Goal: Communication & Community: Answer question/provide support

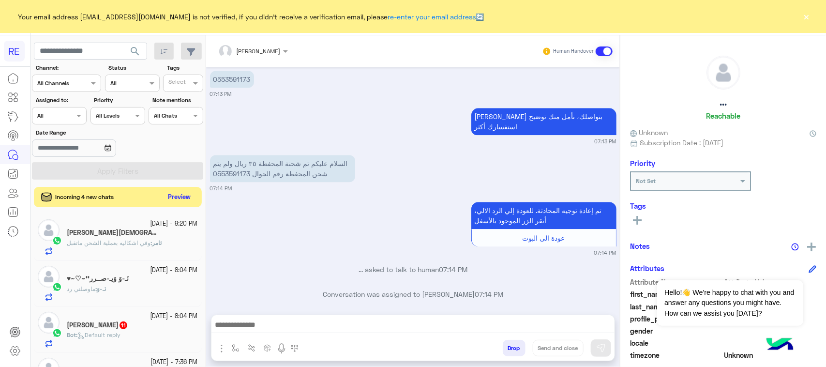
click at [177, 198] on button "Preview" at bounding box center [180, 197] width 30 height 13
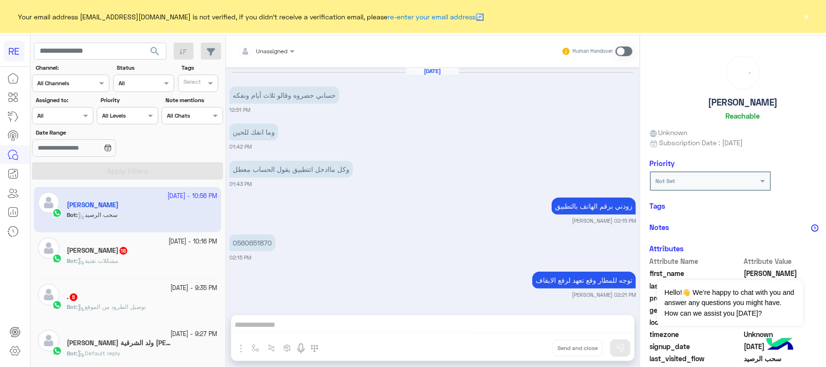
scroll to position [1286, 0]
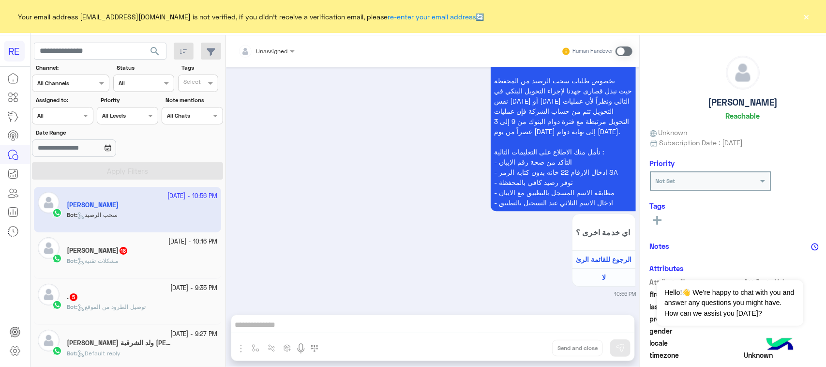
click at [90, 39] on app-inbox-users-filters "search Channel: Channel All Channels Status Channel All Tags Select Assigned to…" at bounding box center [127, 109] width 195 height 148
click at [93, 49] on input "text" at bounding box center [100, 51] width 133 height 17
paste input "*********"
type input "*********"
click at [149, 52] on span "search" at bounding box center [155, 51] width 12 height 12
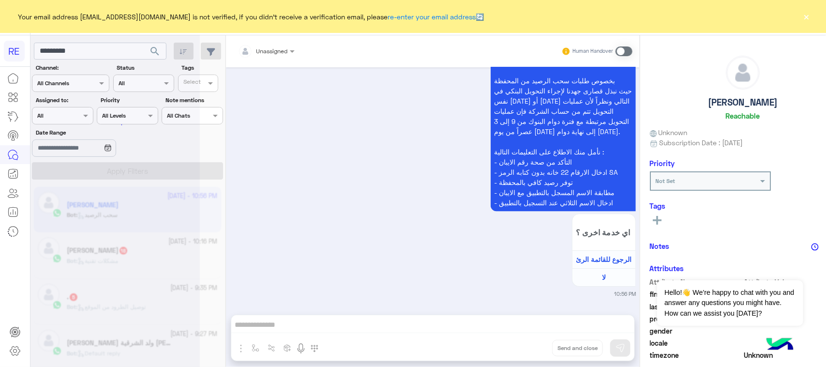
scroll to position [0, 0]
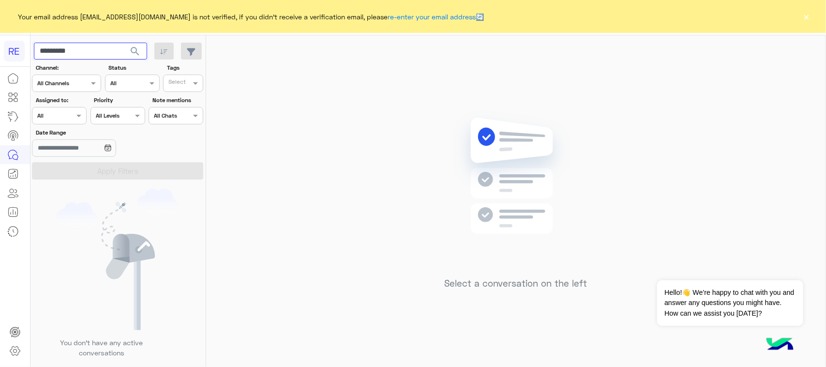
click at [104, 58] on input "*********" at bounding box center [90, 51] width 113 height 17
click at [132, 57] on span "search" at bounding box center [135, 51] width 12 height 12
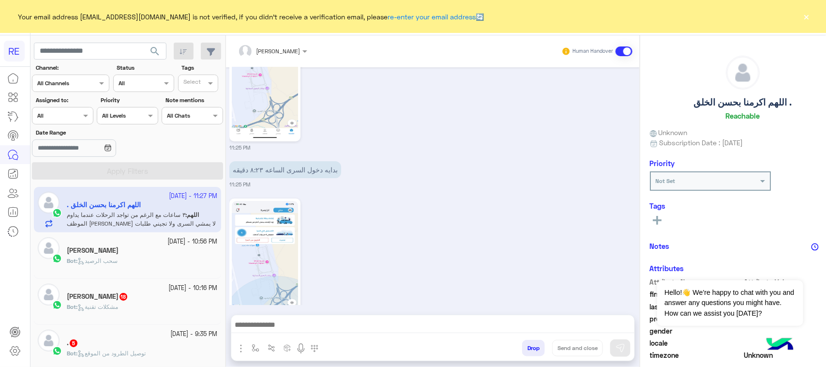
scroll to position [1798, 0]
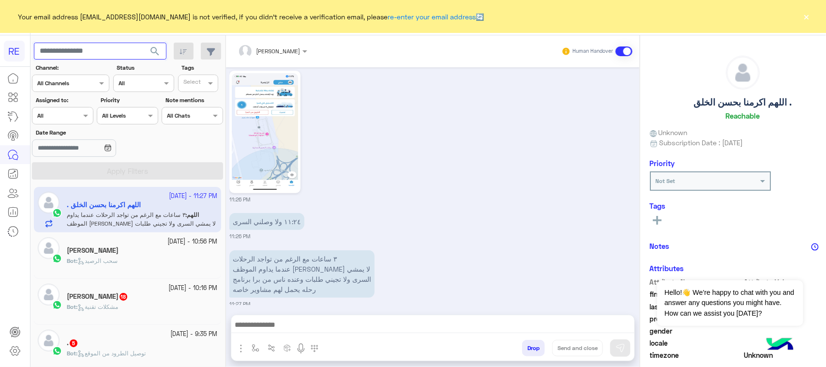
click at [117, 49] on input "text" at bounding box center [100, 51] width 133 height 17
paste input "*****"
click at [120, 46] on input "*****" at bounding box center [100, 51] width 133 height 17
click at [119, 46] on input "*****" at bounding box center [100, 51] width 133 height 17
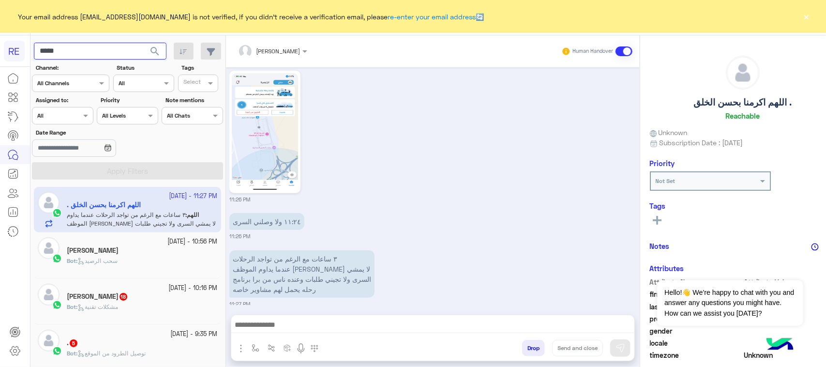
paste input "****"
type input "*********"
click at [149, 52] on span "search" at bounding box center [155, 51] width 12 height 12
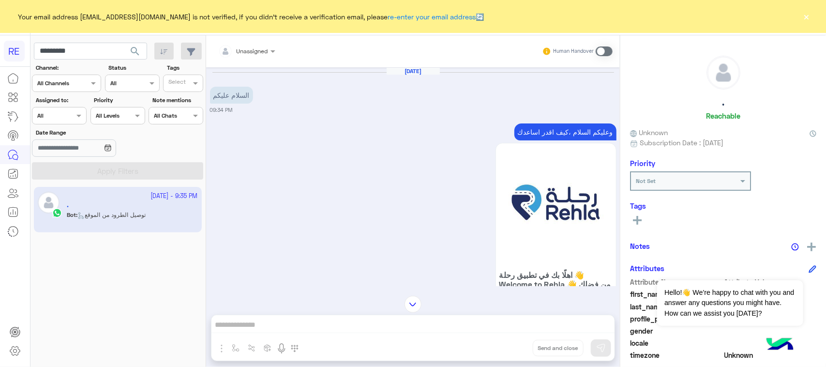
click at [594, 126] on p "وعليكم السلام ،كيف اقدر اساعدك" at bounding box center [565, 131] width 102 height 17
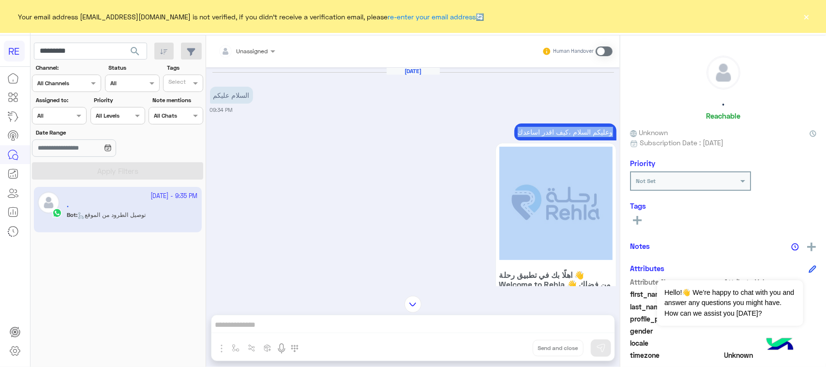
click at [594, 126] on p "وعليكم السلام ،كيف اقدر اساعدك" at bounding box center [565, 131] width 102 height 17
copy div "وعليكم السلام ،كيف اقدر اساعدك"
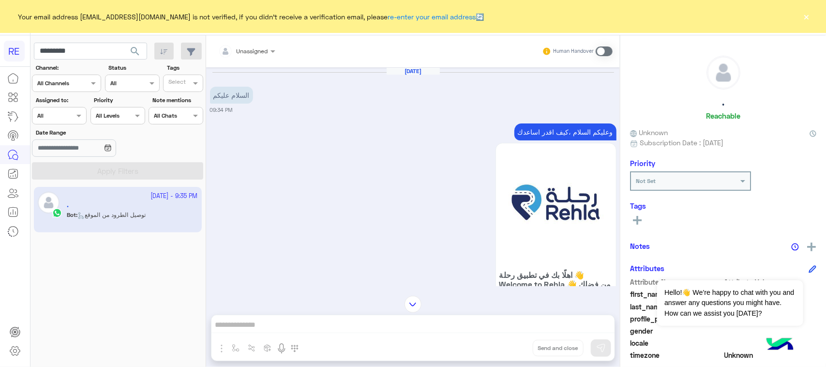
click at [600, 49] on span at bounding box center [604, 51] width 17 height 10
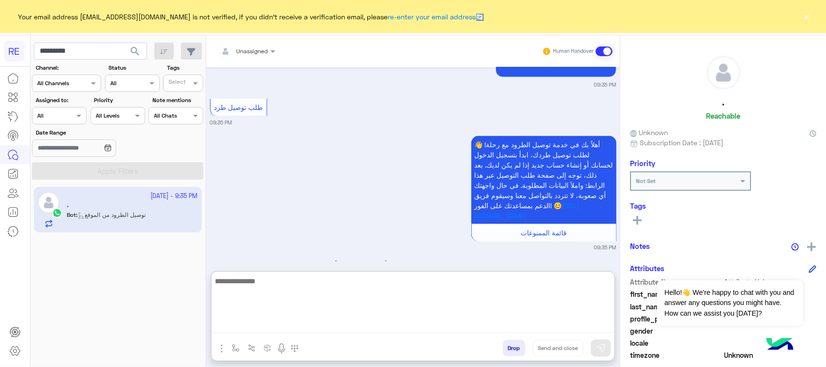
click at [281, 323] on textarea at bounding box center [412, 304] width 403 height 58
paste textarea "**********"
type textarea "**********"
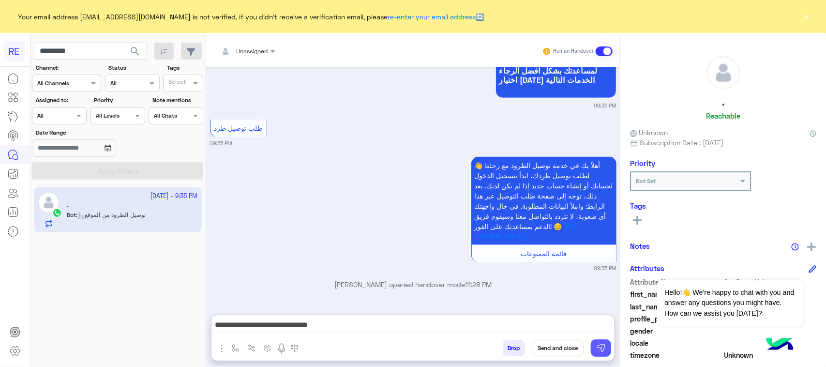
click at [603, 353] on button at bounding box center [601, 347] width 20 height 17
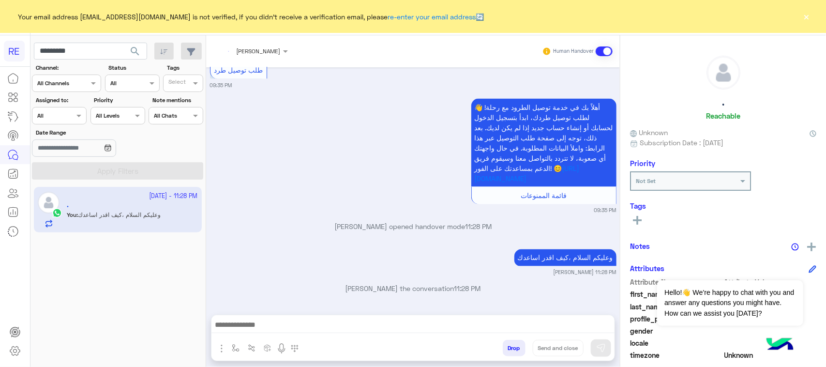
scroll to position [736, 0]
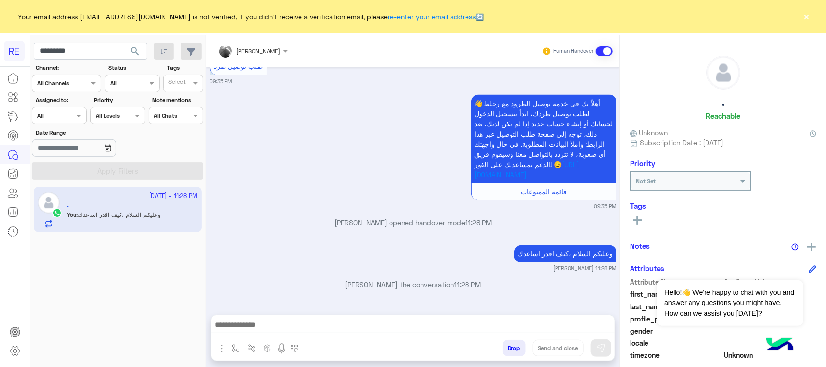
drag, startPoint x: 89, startPoint y: 35, endPoint x: 87, endPoint y: 44, distance: 8.8
click at [88, 36] on app-inbox-users-filters "********* search Channel: Channel All Channels Status Channel All Tags Select A…" at bounding box center [117, 109] width 175 height 148
click at [87, 46] on input "*********" at bounding box center [90, 51] width 113 height 17
click at [120, 49] on input "text" at bounding box center [90, 51] width 113 height 17
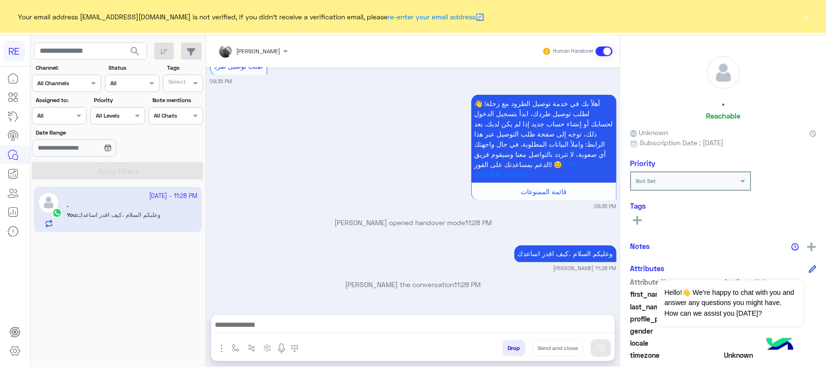
click at [139, 47] on span "search" at bounding box center [135, 51] width 12 height 12
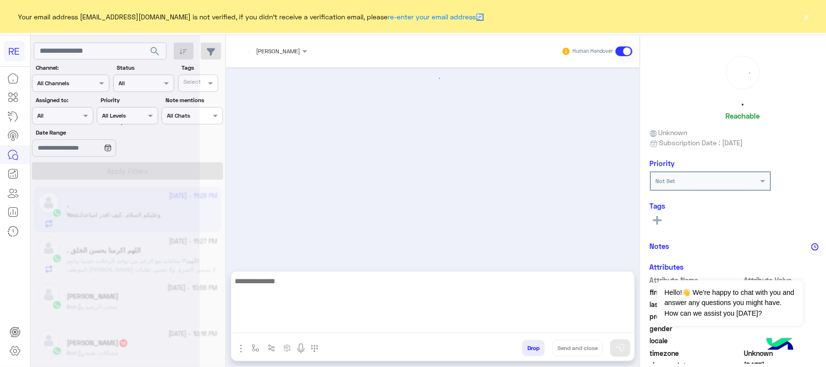
click at [293, 329] on textarea at bounding box center [432, 304] width 403 height 58
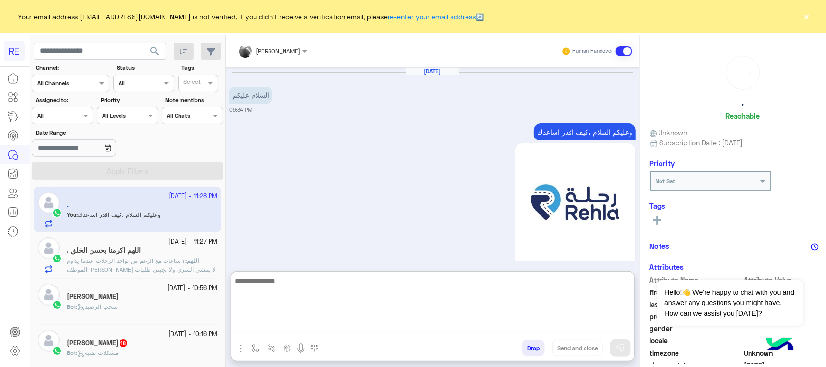
scroll to position [765, 0]
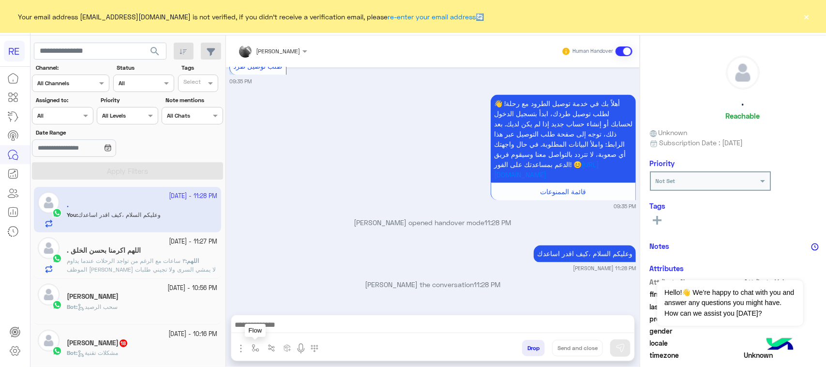
click at [252, 347] on img "button" at bounding box center [256, 348] width 8 height 8
click at [253, 330] on div "enter flow name" at bounding box center [275, 326] width 45 height 9
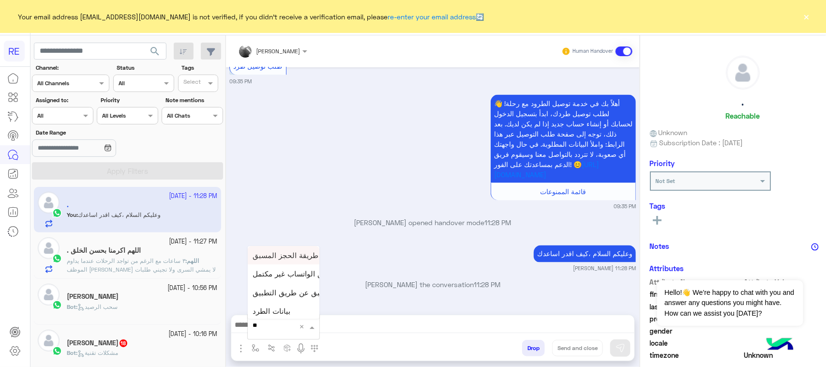
type input "***"
click at [248, 279] on div "بيانات الطرد" at bounding box center [284, 272] width 72 height 19
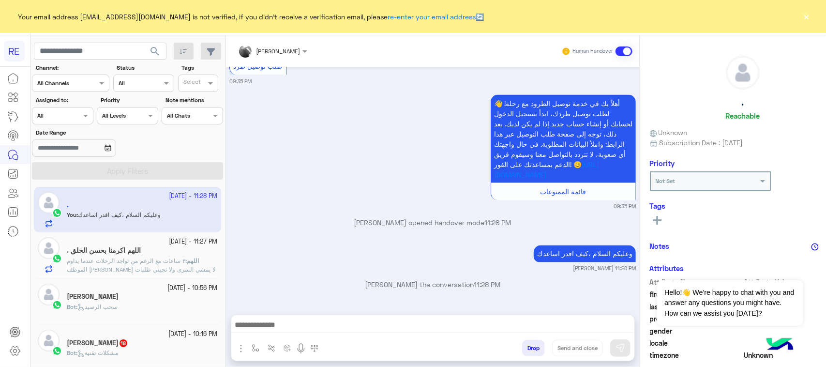
type textarea "**********"
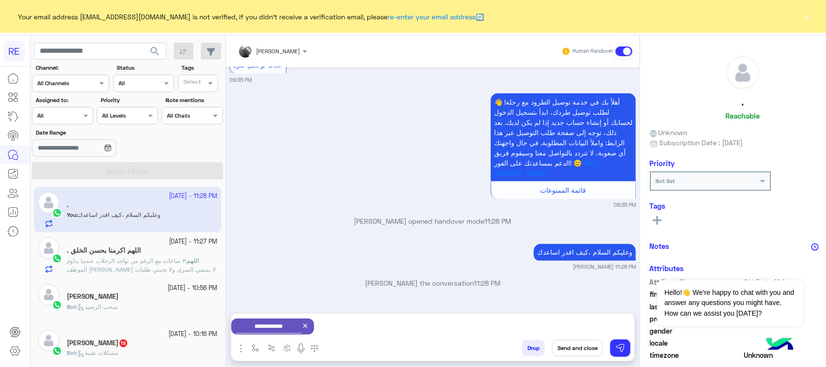
scroll to position [737, 0]
click at [615, 345] on img at bounding box center [620, 348] width 10 height 10
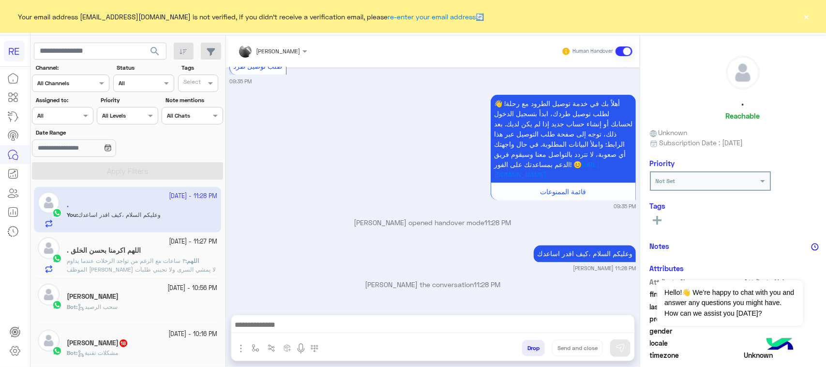
scroll to position [736, 0]
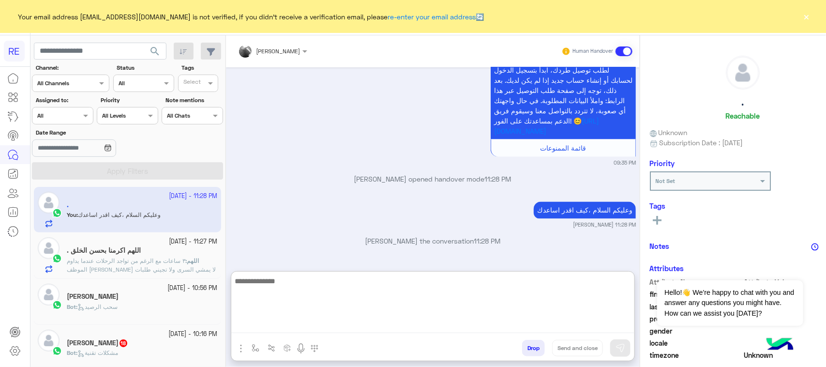
click at [429, 327] on textarea at bounding box center [432, 304] width 403 height 58
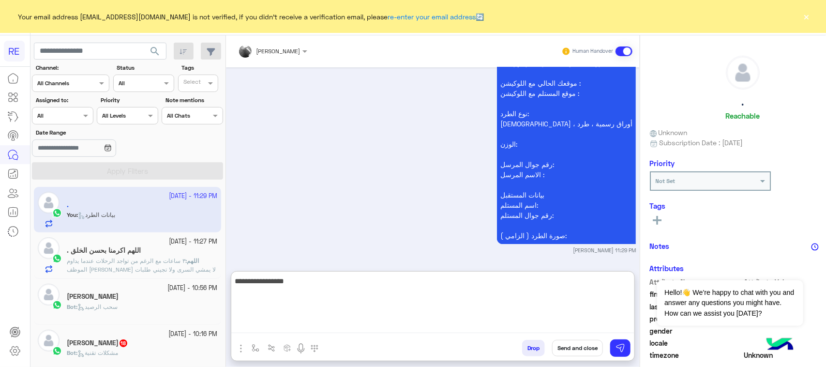
type textarea "**********"
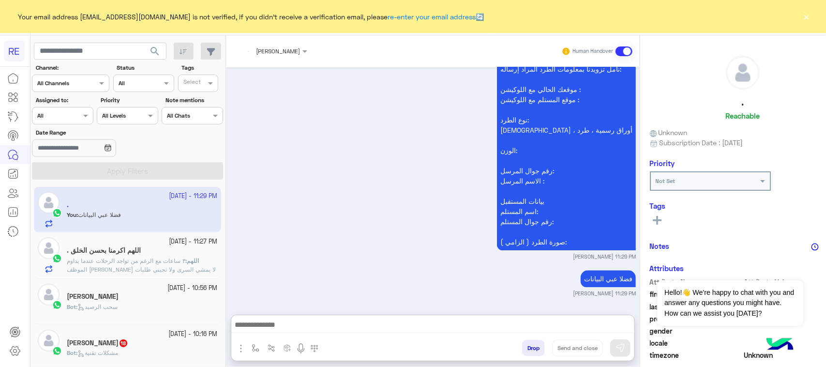
click at [156, 250] on div "اللهم اكرمنا بحسن الخلق ." at bounding box center [142, 251] width 150 height 10
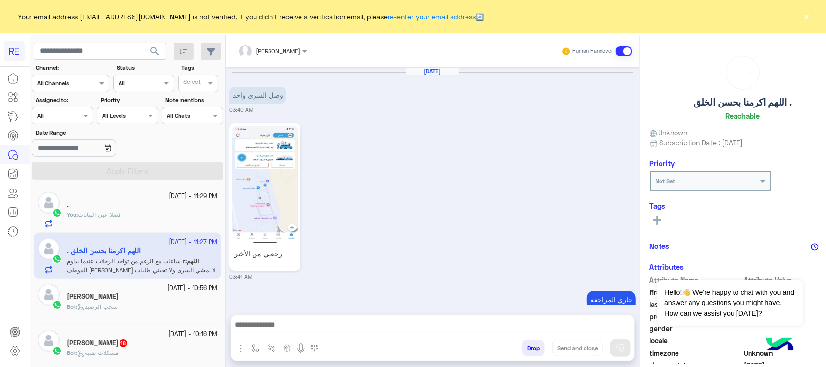
scroll to position [1655, 0]
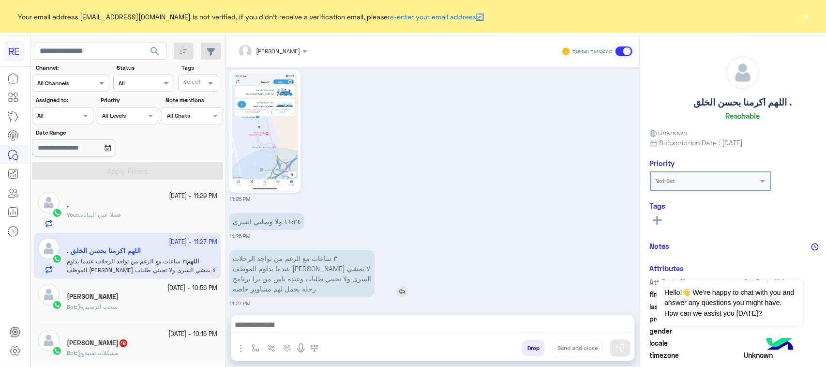
click at [285, 254] on p "٣ ساعات مع الرغم من تواجد الرحلات عندما يداوم الموظف [PERSON_NAME] لا يمشي السر…" at bounding box center [301, 273] width 145 height 47
click at [288, 286] on p "٣ ساعات مع الرغم من تواجد الرحلات عندما يداوم الموظف [PERSON_NAME] لا يمشي السر…" at bounding box center [301, 273] width 145 height 47
click at [316, 210] on div "١١:٢٤ ولا وصلني السرى" at bounding box center [294, 221] width 130 height 22
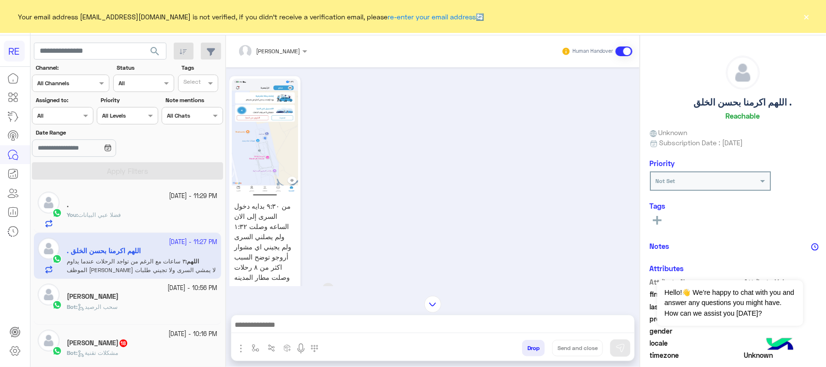
scroll to position [1111, 0]
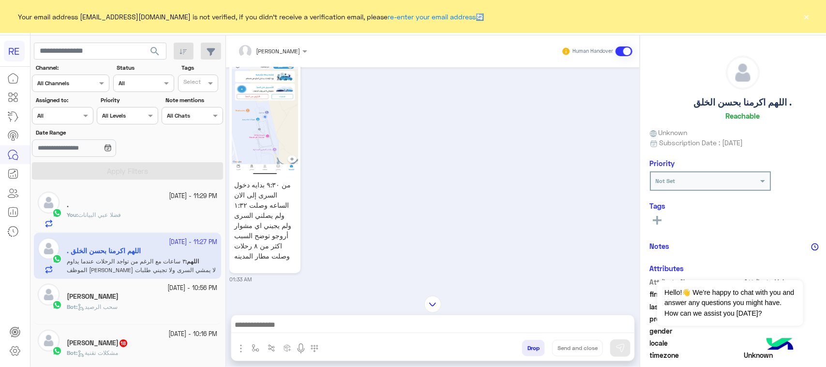
click at [579, 176] on div "من ٩:٣٠ بدايه دخول السرى إلى الان الساعه وصلت ١:٣٢ ولم يصلني السرى ولم يجيني اي…" at bounding box center [432, 167] width 406 height 231
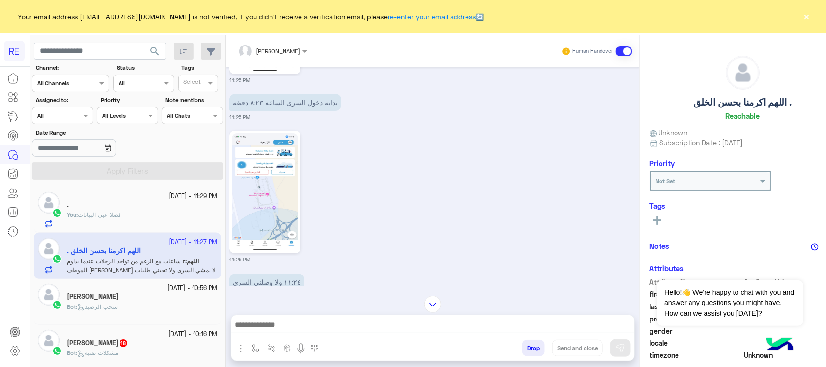
scroll to position [1655, 0]
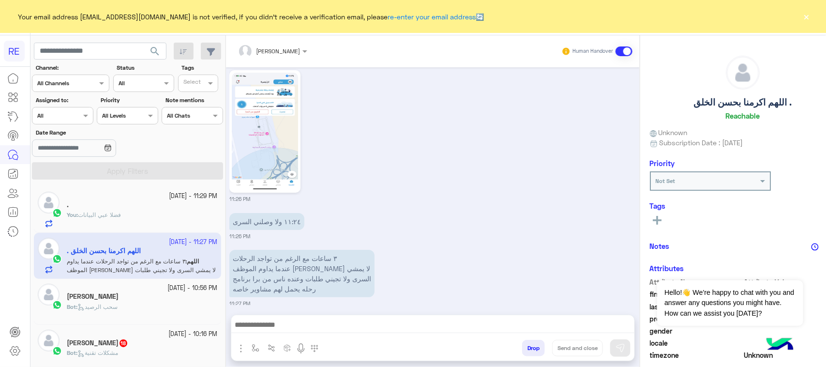
click at [605, 210] on div "١١:٢٤ ولا وصلني السرى 11:26 PM" at bounding box center [432, 225] width 406 height 30
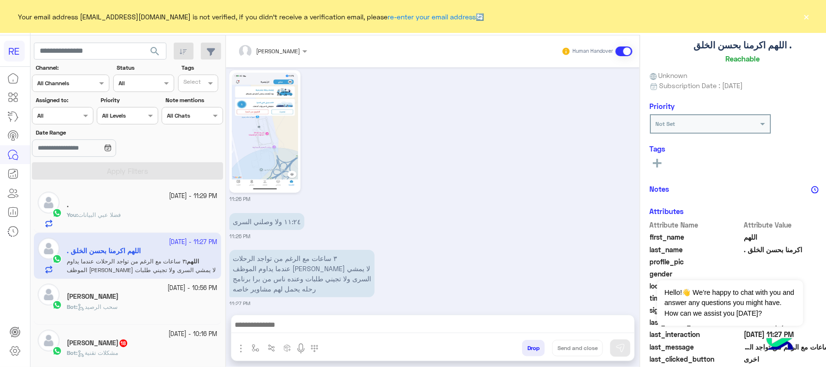
scroll to position [153, 0]
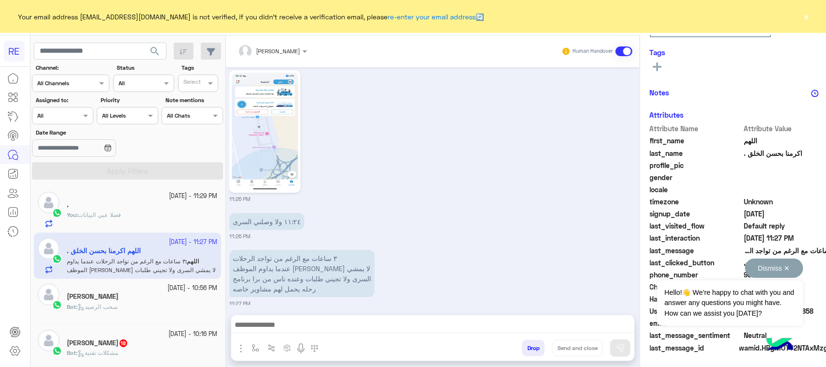
click at [787, 268] on button "Dismiss ✕" at bounding box center [774, 267] width 58 height 19
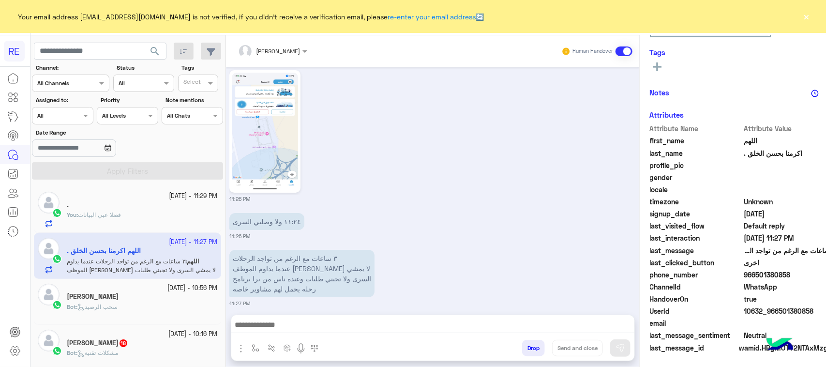
drag, startPoint x: 784, startPoint y: 273, endPoint x: 735, endPoint y: 272, distance: 49.4
click at [744, 272] on span "966501380858" at bounding box center [790, 275] width 92 height 10
copy span "501380858"
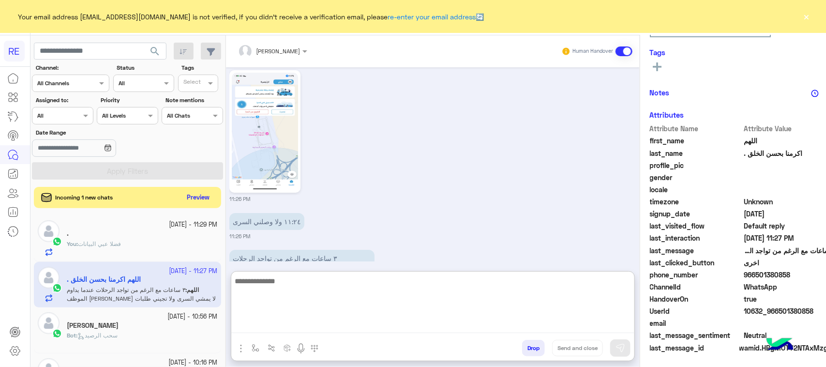
click at [268, 326] on textarea at bounding box center [432, 304] width 403 height 58
type textarea "*"
type textarea "**********"
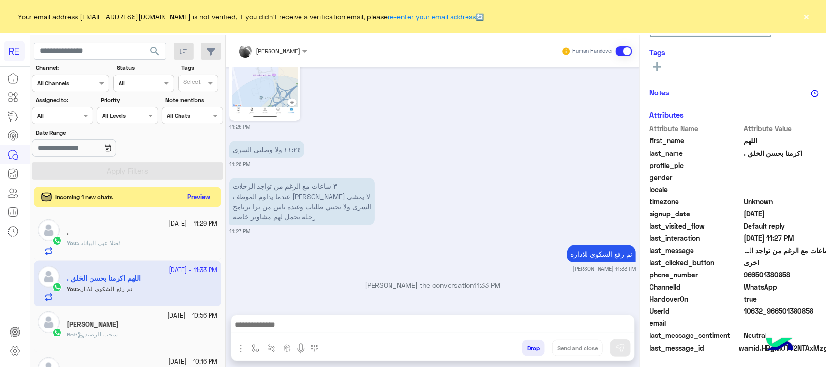
click at [184, 195] on button "Preview" at bounding box center [199, 197] width 30 height 13
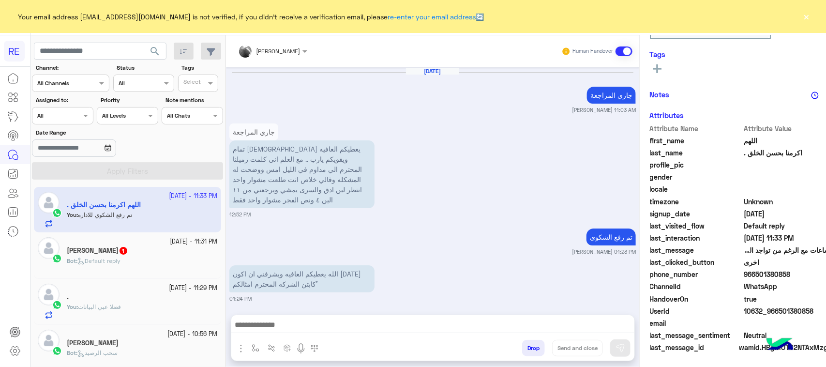
scroll to position [1513, 0]
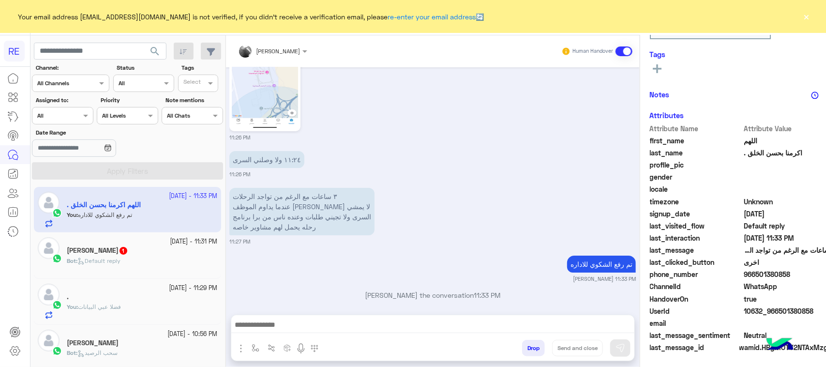
click at [151, 255] on div "[PERSON_NAME] 1" at bounding box center [142, 251] width 150 height 10
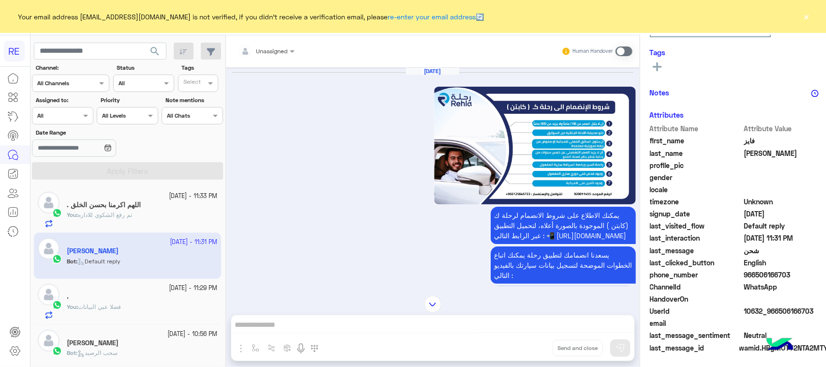
scroll to position [1421, 0]
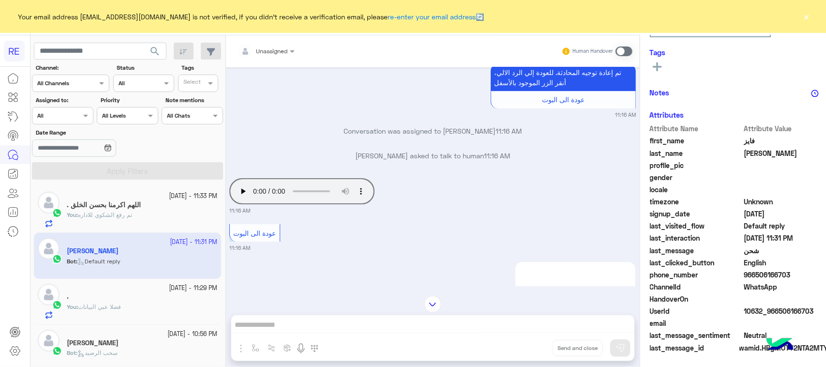
click at [615, 51] on span at bounding box center [623, 51] width 17 height 10
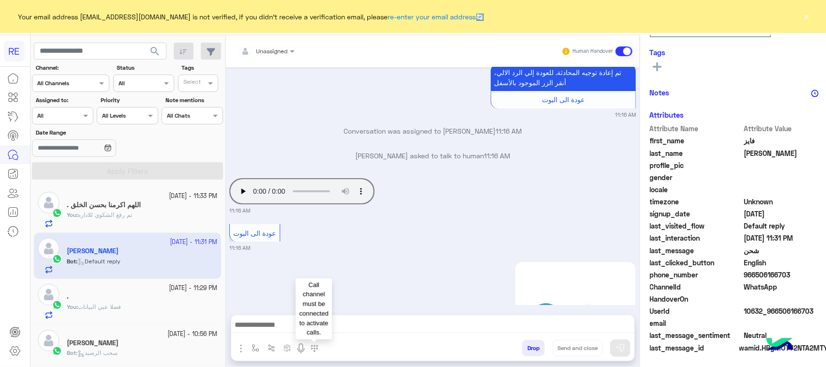
scroll to position [2648, 0]
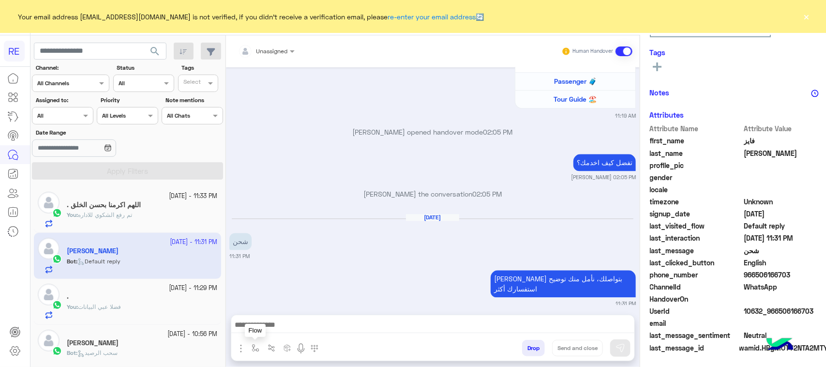
click at [247, 352] on button "button" at bounding box center [255, 348] width 16 height 16
click at [250, 335] on div "enter flow name" at bounding box center [283, 327] width 73 height 26
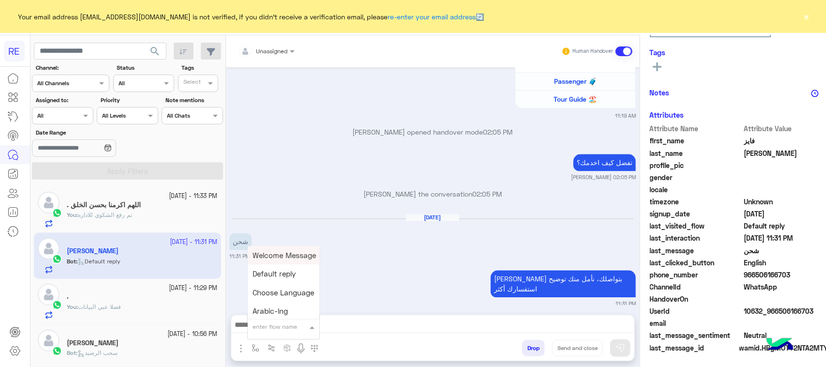
click at [253, 328] on input "text" at bounding box center [272, 325] width 38 height 9
type input "**"
click at [265, 277] on span "طرق الشحن" at bounding box center [272, 274] width 39 height 9
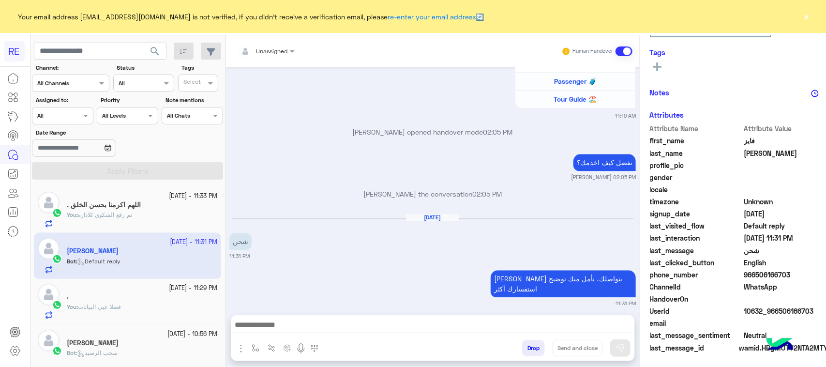
type textarea "*********"
click at [610, 349] on button at bounding box center [620, 347] width 20 height 17
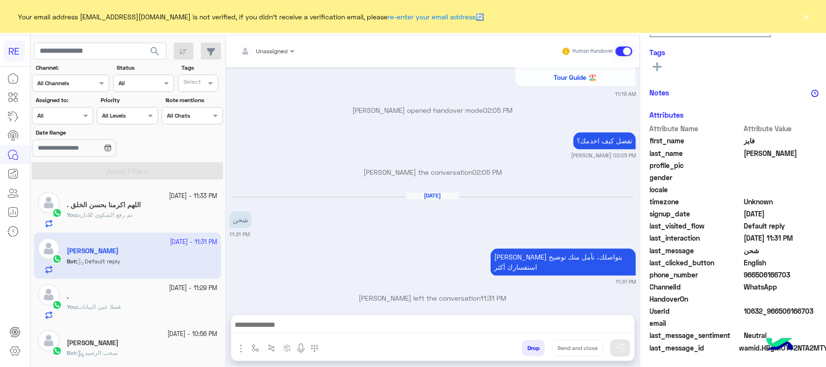
scroll to position [2672, 0]
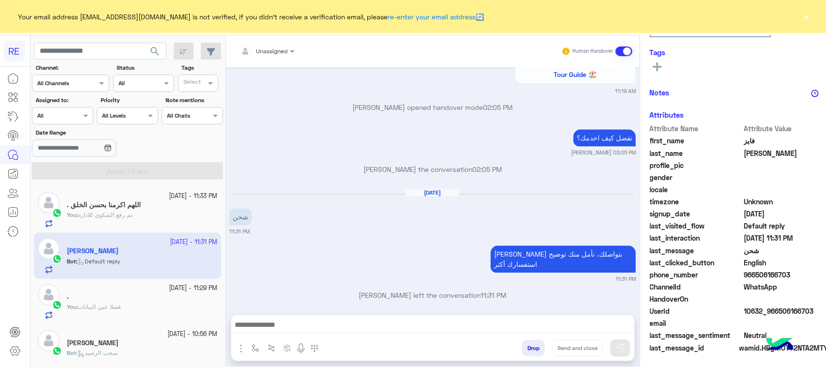
click at [145, 345] on div "[PERSON_NAME]" at bounding box center [142, 344] width 150 height 10
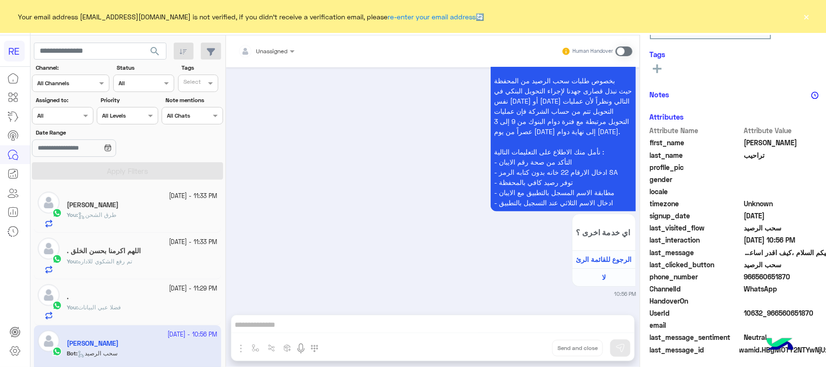
scroll to position [153, 0]
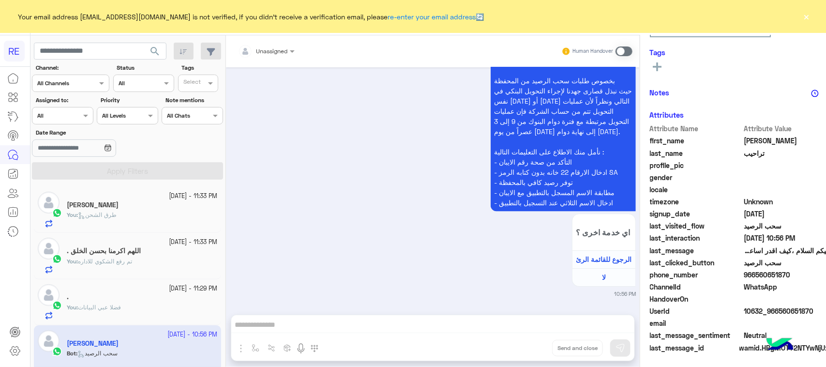
click at [615, 49] on span at bounding box center [623, 51] width 17 height 10
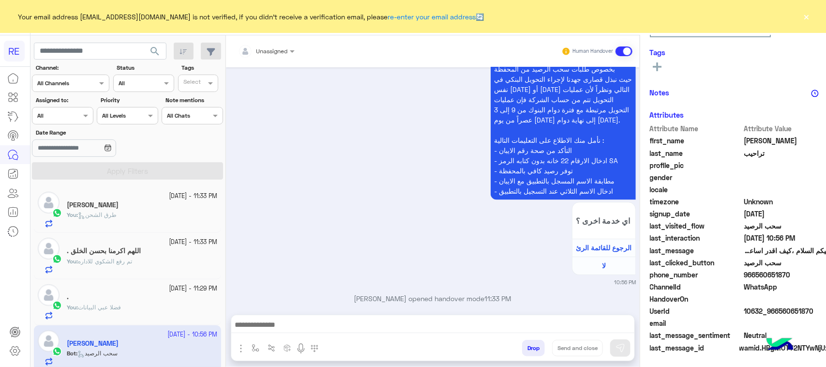
scroll to position [1311, 0]
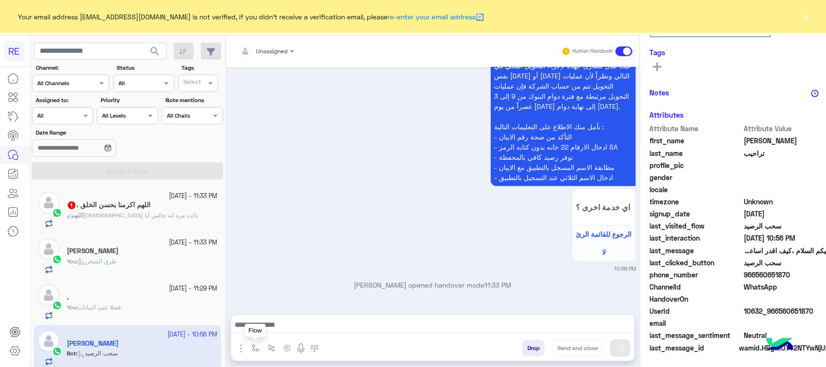
click at [252, 345] on img "button" at bounding box center [256, 348] width 8 height 8
click at [253, 323] on input "text" at bounding box center [272, 325] width 38 height 9
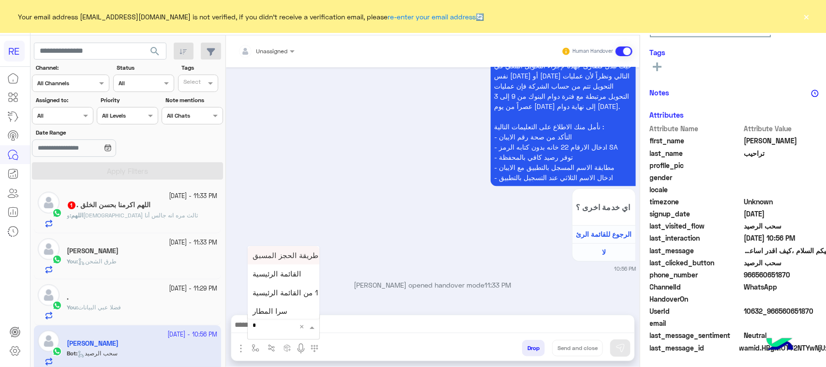
type input "**"
click at [253, 257] on span "سحب الرصيد" at bounding box center [274, 255] width 42 height 9
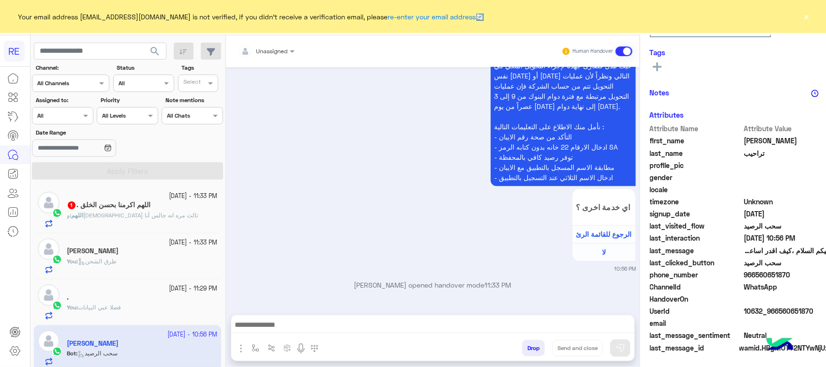
type textarea "**********"
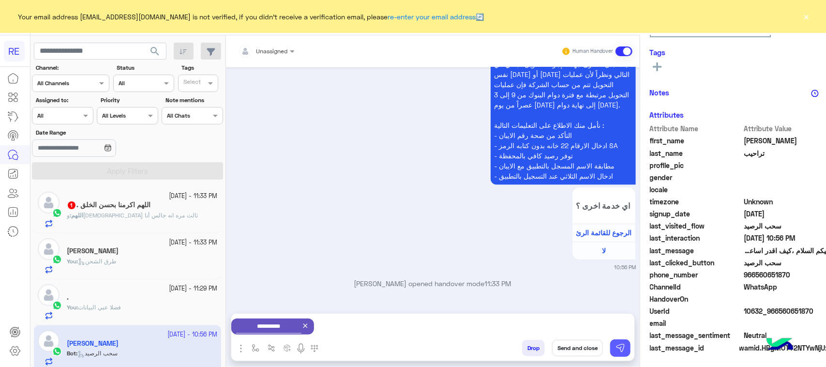
click at [615, 349] on img at bounding box center [620, 348] width 10 height 10
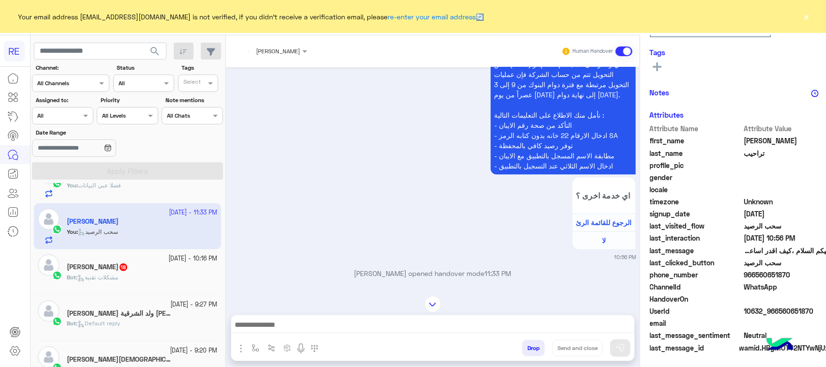
scroll to position [1592, 0]
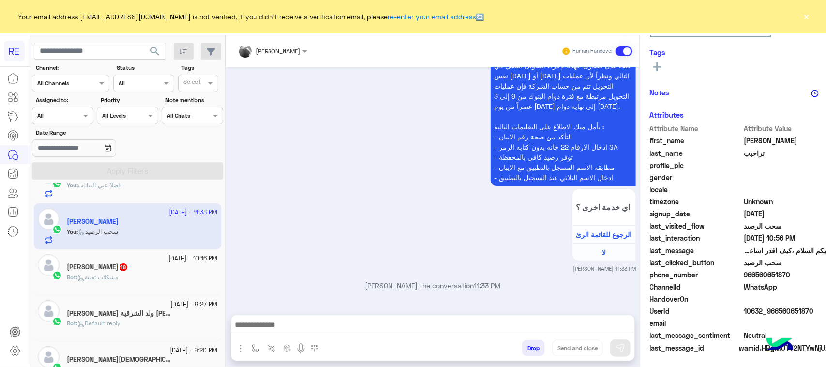
click at [144, 276] on div "Bot : مشكلات تقنية" at bounding box center [142, 281] width 150 height 17
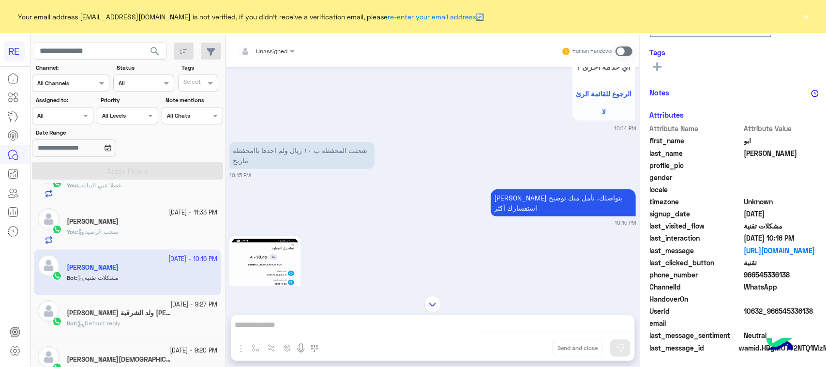
drag, startPoint x: 801, startPoint y: 310, endPoint x: 757, endPoint y: 313, distance: 44.1
click at [757, 313] on span "10632_966545336138" at bounding box center [790, 311] width 92 height 10
copy span "545336138"
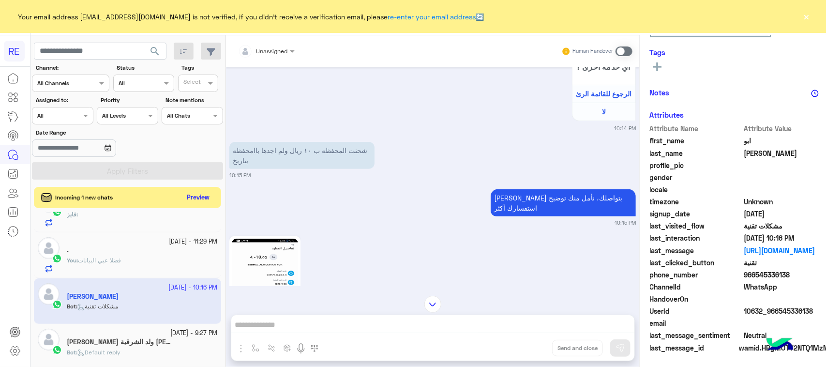
click at [299, 327] on div "Unassigned Human Handover [DATE] عزيزي العميل [PERSON_NAME] بتواصلك معنا ، زودن…" at bounding box center [433, 202] width 414 height 335
click at [299, 320] on div "Unassigned Human Handover [DATE] عزيزي العميل [PERSON_NAME] بتواصلك معنا ، زودن…" at bounding box center [433, 202] width 414 height 335
click at [615, 52] on span at bounding box center [623, 51] width 17 height 10
click at [340, 327] on div "Unassigned Human Handover [DATE] عزيزي العميل [PERSON_NAME] بتواصلك معنا ، زودن…" at bounding box center [433, 202] width 414 height 335
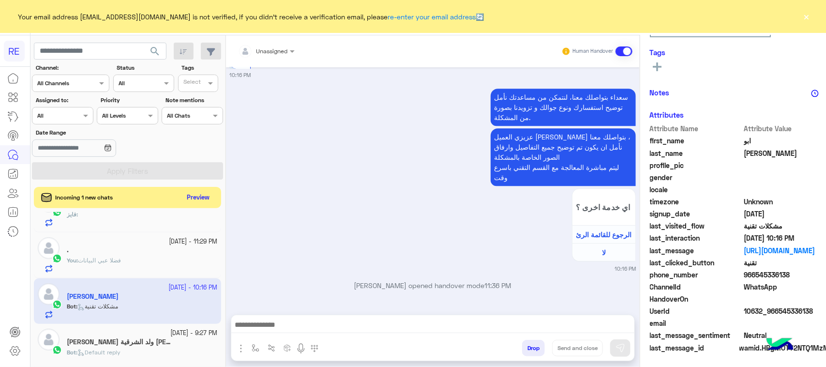
click at [346, 332] on div at bounding box center [432, 327] width 403 height 24
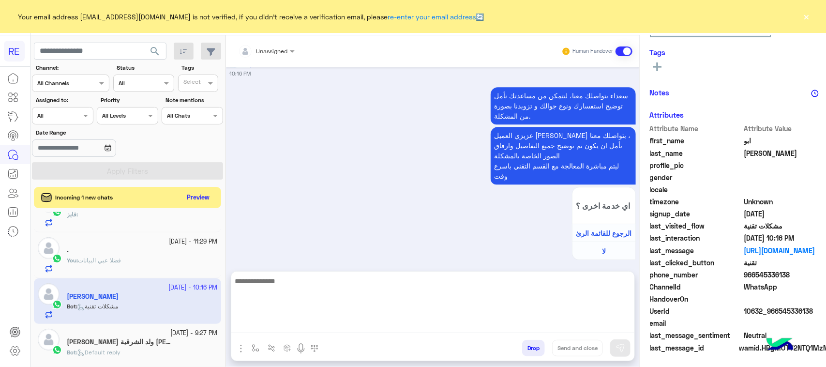
click at [346, 332] on textarea at bounding box center [432, 304] width 403 height 58
type textarea "********"
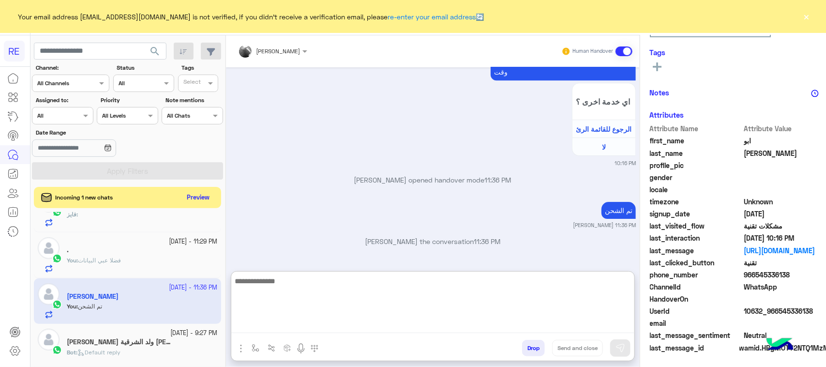
scroll to position [182, 0]
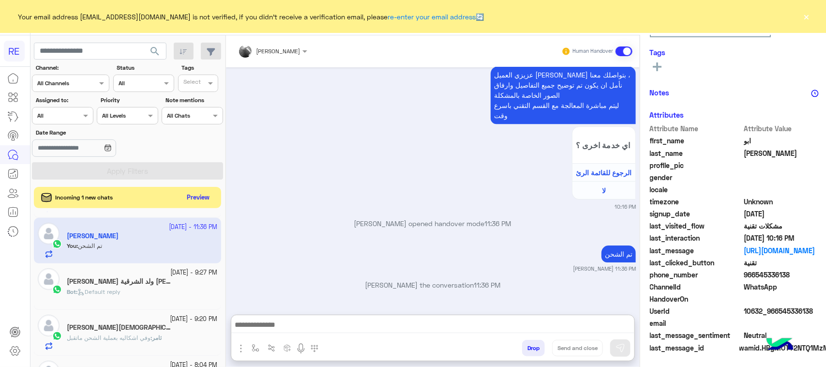
click at [136, 293] on div "Bot : Default reply" at bounding box center [142, 295] width 150 height 17
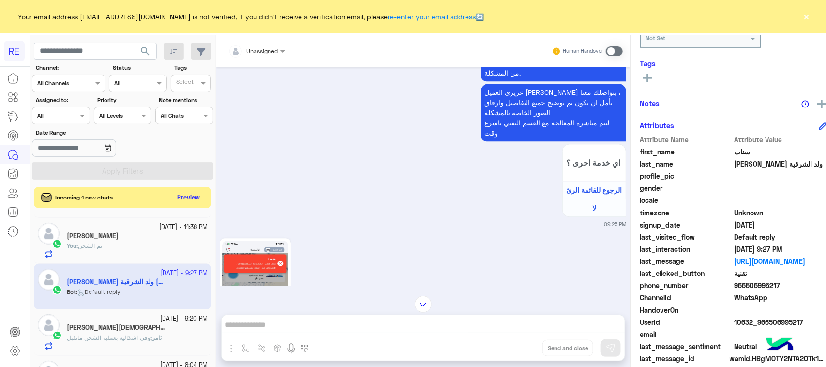
scroll to position [1148, 0]
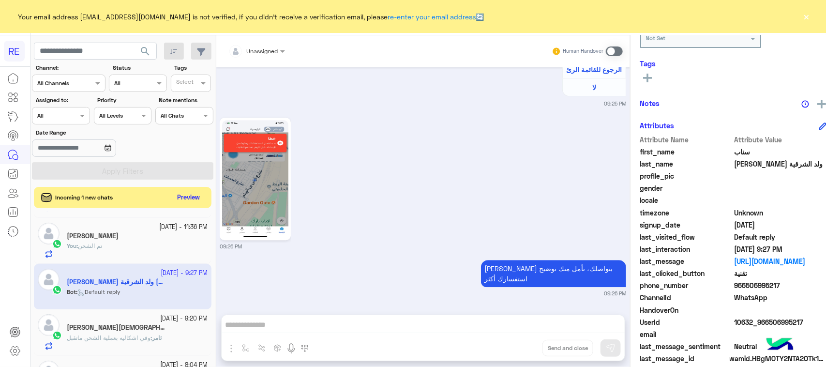
click at [270, 190] on img at bounding box center [255, 179] width 66 height 118
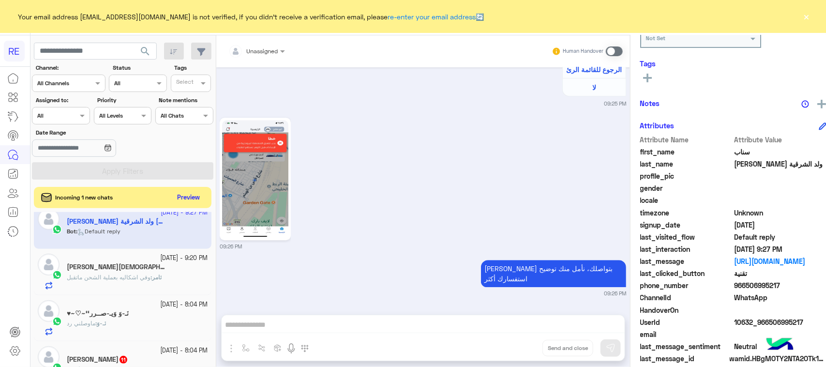
click at [135, 287] on div "ثامر : وفي اشكاليه بعملية الشحن ماتقبل" at bounding box center [137, 281] width 141 height 17
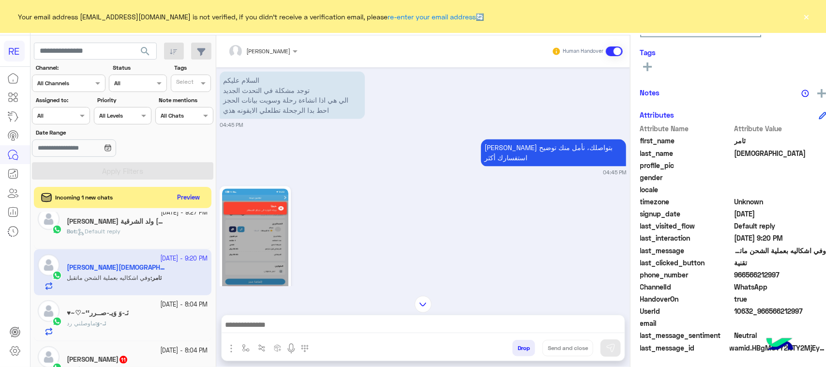
scroll to position [765, 0]
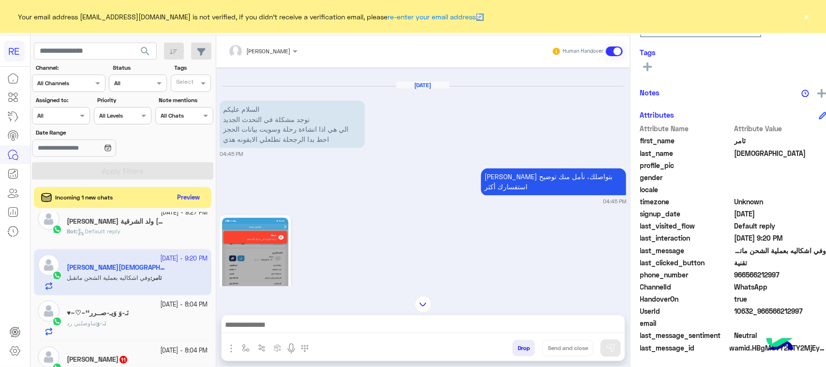
click at [261, 225] on img at bounding box center [255, 277] width 66 height 118
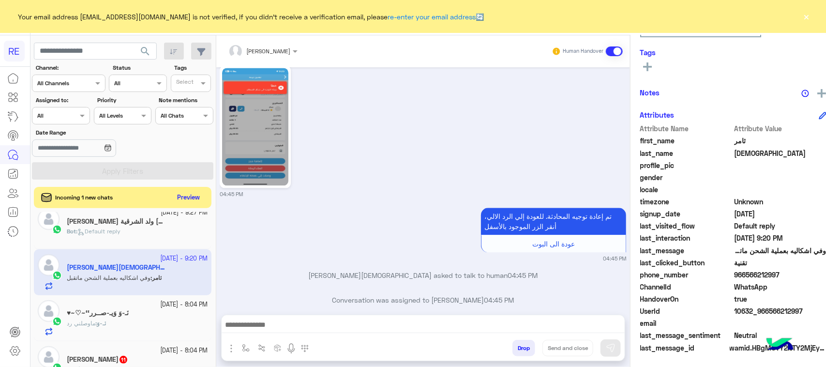
scroll to position [947, 0]
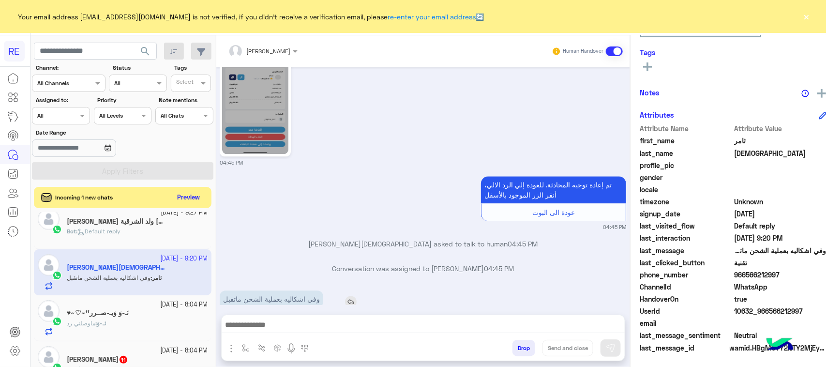
click at [264, 290] on p "وفي اشكاليه بعملية الشحن ماتقبل" at bounding box center [272, 298] width 104 height 17
click at [345, 296] on img at bounding box center [351, 302] width 12 height 12
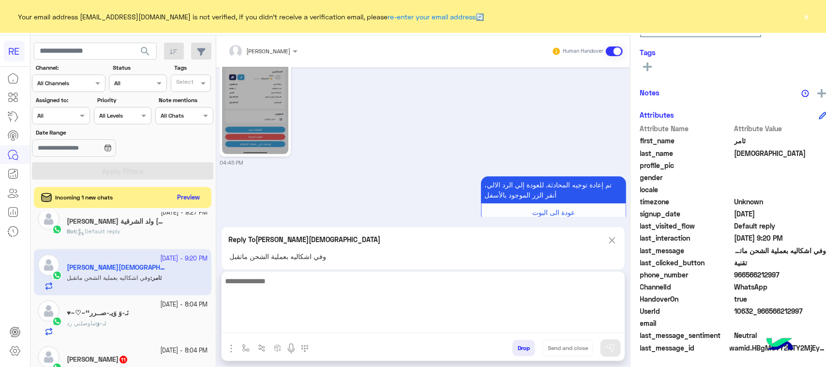
click at [332, 326] on textarea at bounding box center [423, 304] width 403 height 58
type textarea "**********"
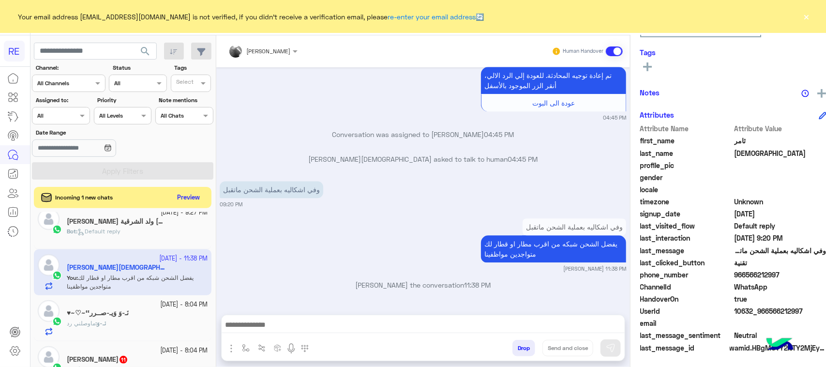
scroll to position [0, 0]
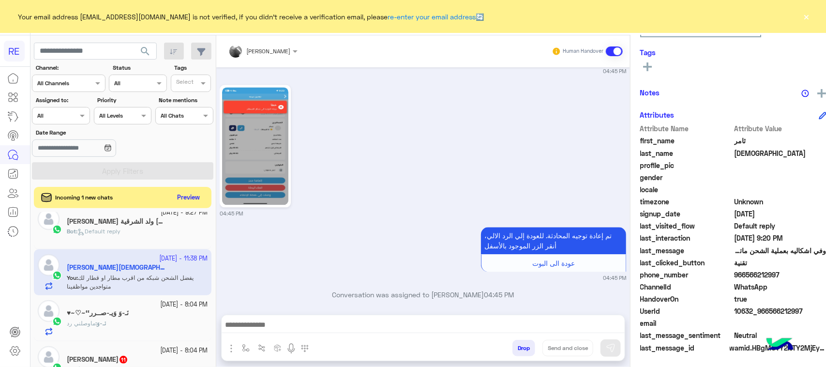
click at [126, 328] on div "‏​نَـ-وَ : ماوصلني رد" at bounding box center [137, 327] width 141 height 17
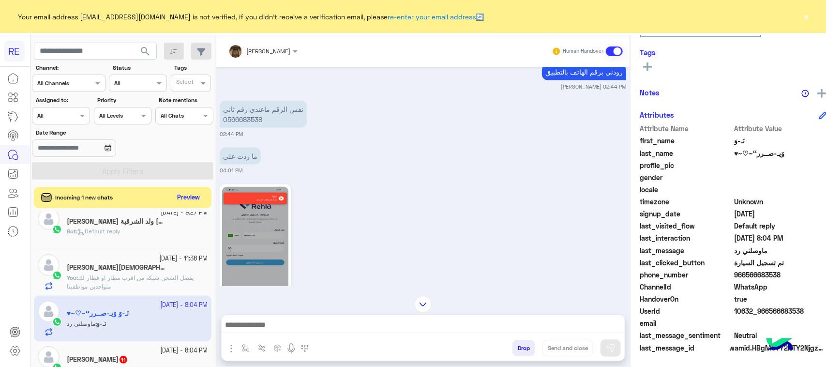
scroll to position [663, 0]
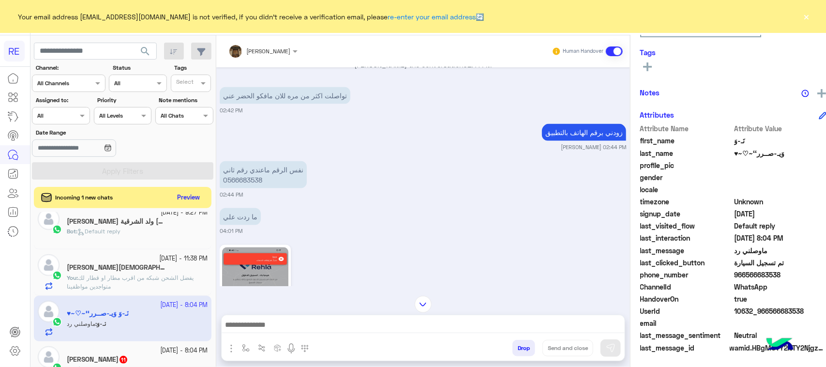
click at [250, 253] on img at bounding box center [255, 306] width 66 height 118
drag, startPoint x: 217, startPoint y: 167, endPoint x: 261, endPoint y: 167, distance: 44.5
click at [261, 167] on p "نفس الرقم ماعندي رقم ثاني 0566683538" at bounding box center [263, 174] width 87 height 27
drag, startPoint x: 236, startPoint y: 164, endPoint x: 217, endPoint y: 168, distance: 19.5
click at [220, 168] on p "نفس الرقم ماعندي رقم ثاني 0566683538" at bounding box center [263, 174] width 87 height 27
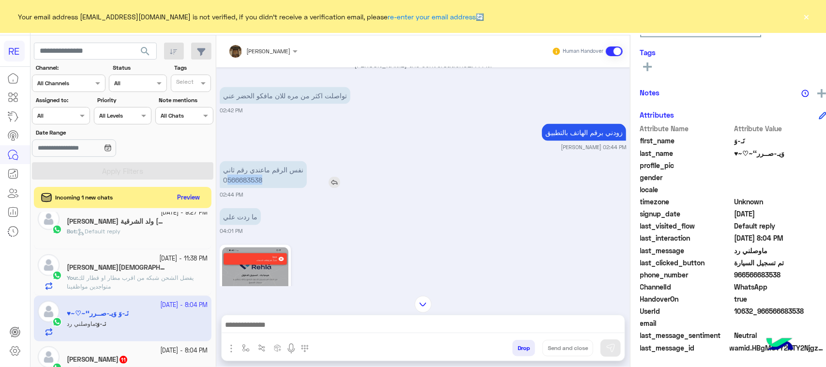
drag, startPoint x: 216, startPoint y: 169, endPoint x: 261, endPoint y: 172, distance: 45.5
click at [261, 172] on p "نفس الرقم ماعندي رقم ثاني 0566683538" at bounding box center [263, 174] width 87 height 27
copy p "566683538"
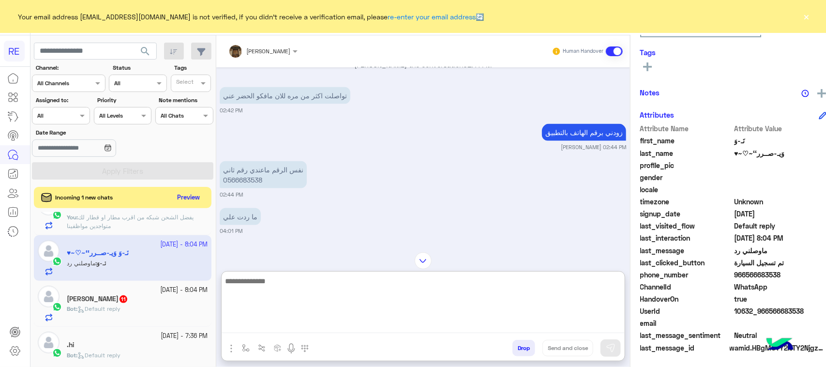
click at [242, 328] on textarea at bounding box center [423, 304] width 403 height 58
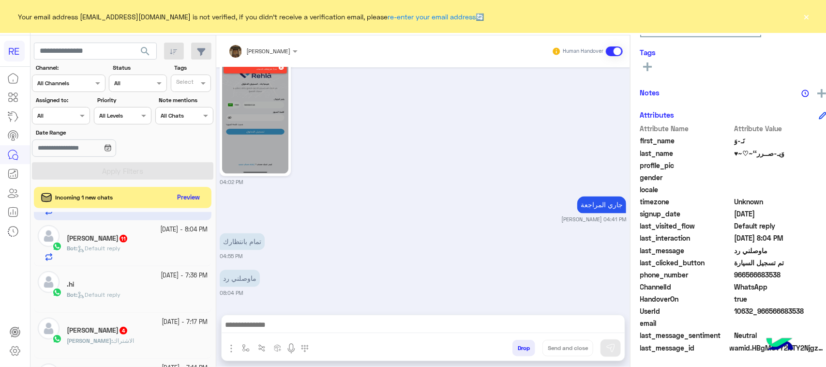
scroll to position [0, 0]
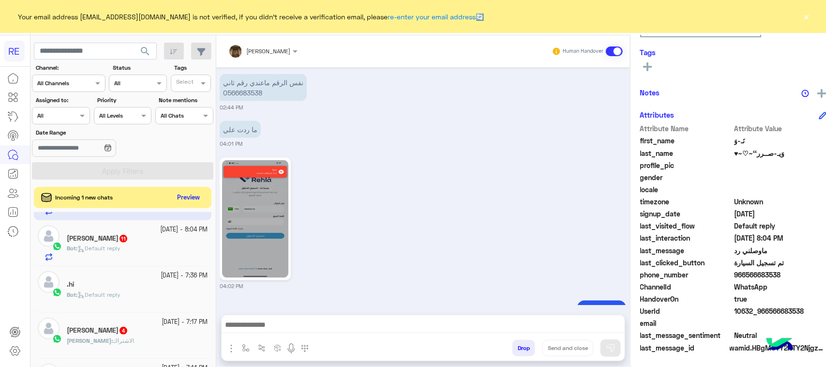
click at [119, 242] on h5 "[PERSON_NAME] 11" at bounding box center [97, 238] width 61 height 8
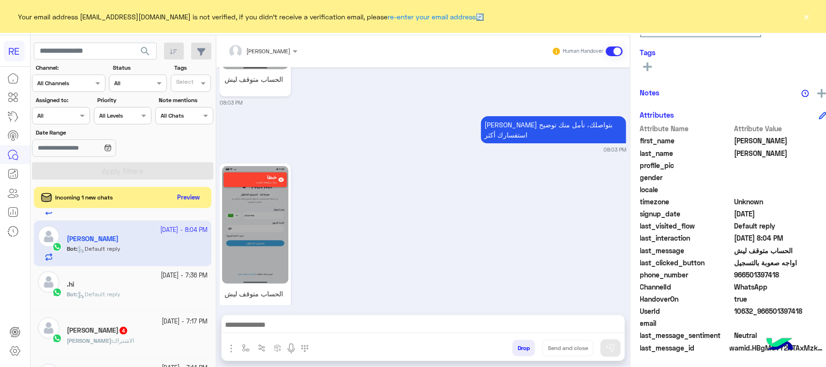
scroll to position [1921, 0]
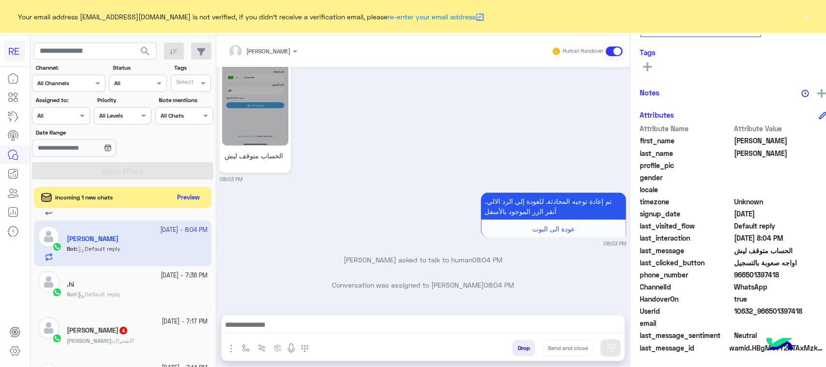
drag, startPoint x: 788, startPoint y: 312, endPoint x: 758, endPoint y: 313, distance: 30.0
click at [758, 313] on span "10632_966501397418" at bounding box center [780, 311] width 92 height 10
copy span "501397418"
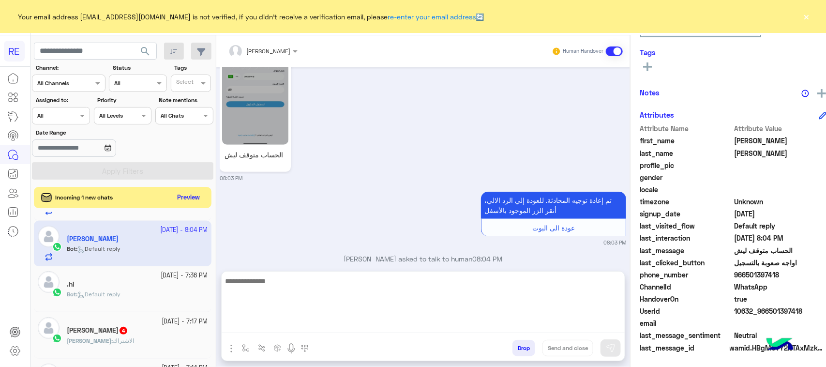
click at [305, 329] on textarea at bounding box center [423, 304] width 403 height 58
paste textarea "**********"
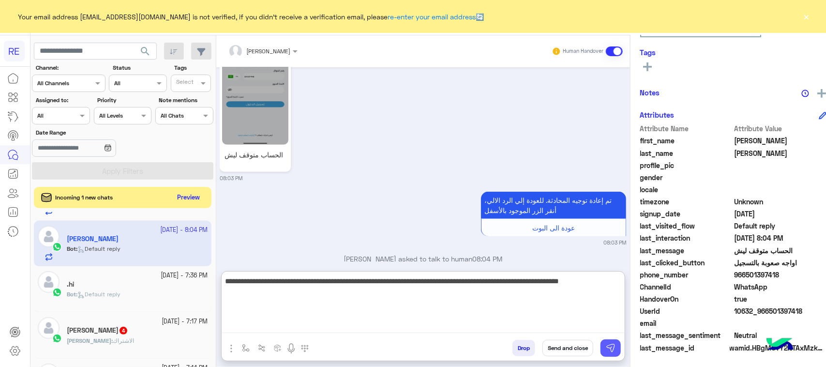
type textarea "**********"
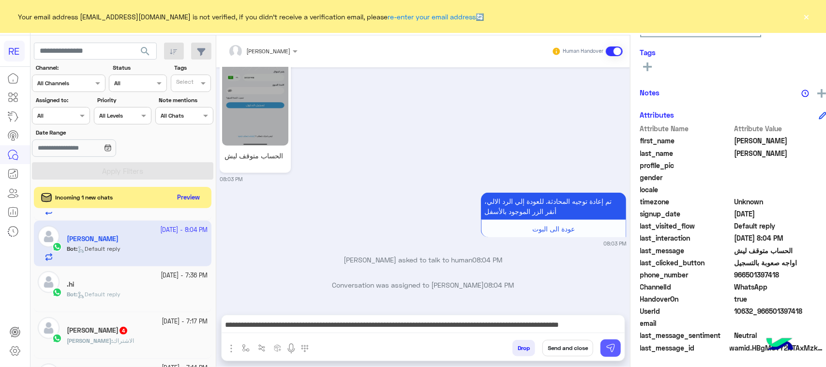
click at [600, 346] on button at bounding box center [610, 347] width 20 height 17
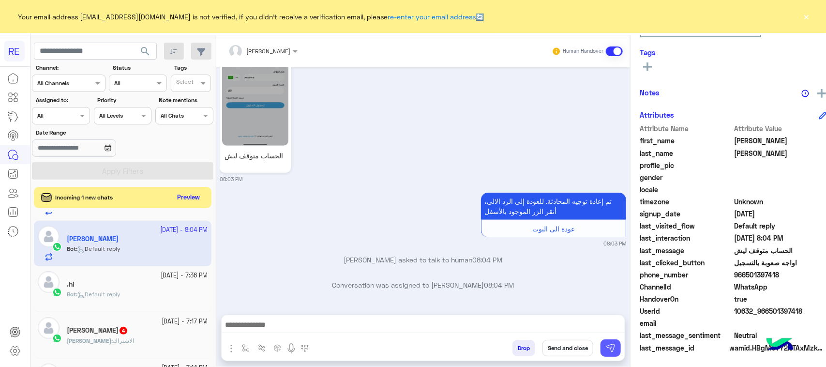
scroll to position [1978, 0]
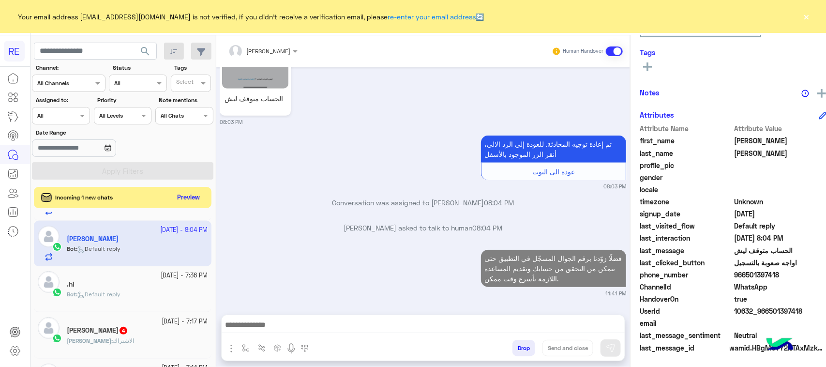
click at [117, 333] on div "ابوالبراء 4" at bounding box center [137, 331] width 141 height 10
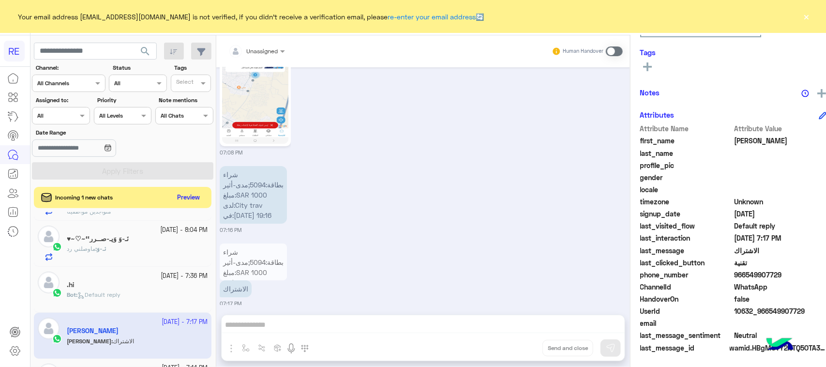
scroll to position [1567, 0]
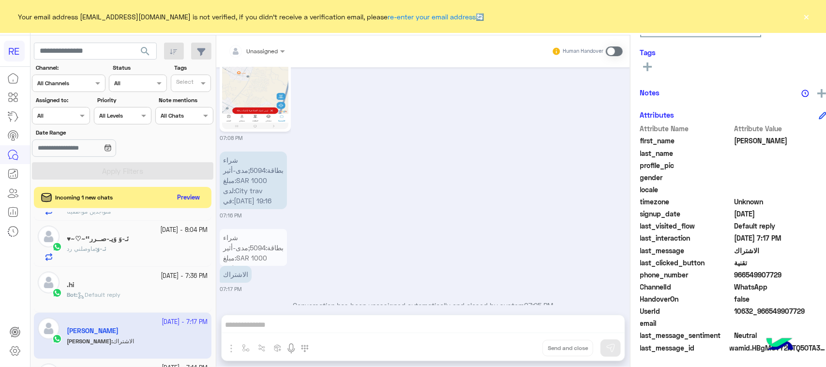
drag, startPoint x: 798, startPoint y: 312, endPoint x: 758, endPoint y: 311, distance: 40.7
click at [758, 311] on span "10632_966549907729" at bounding box center [780, 311] width 92 height 10
copy span "549907729"
click at [606, 48] on span at bounding box center [614, 51] width 17 height 10
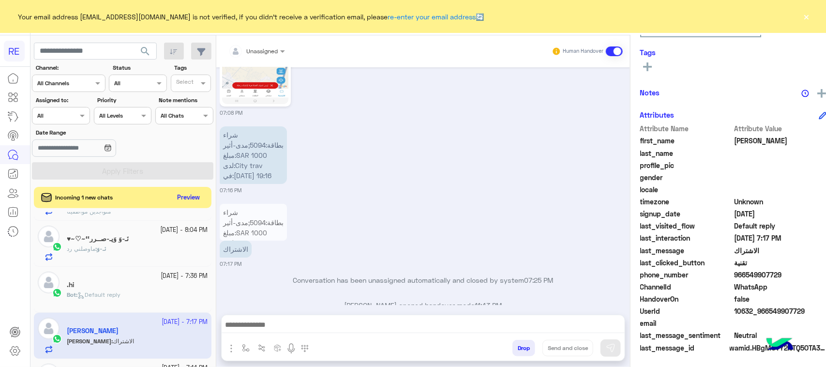
drag, startPoint x: 357, startPoint y: 335, endPoint x: 354, endPoint y: 328, distance: 7.7
click at [355, 332] on div at bounding box center [423, 327] width 403 height 24
click at [354, 326] on textarea at bounding box center [423, 325] width 403 height 15
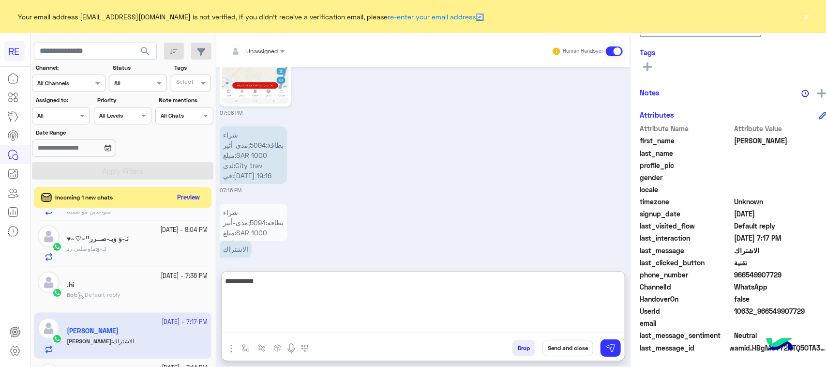
type textarea "**********"
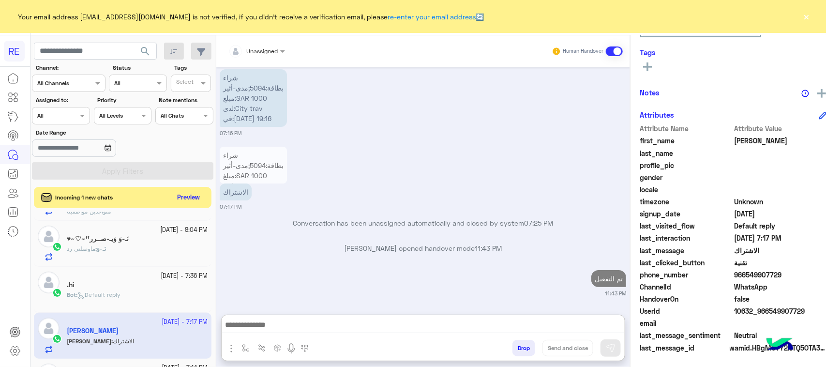
scroll to position [1650, 0]
click at [152, 255] on div "‏​نَـ-وَ : ماوصلني رد" at bounding box center [137, 252] width 141 height 17
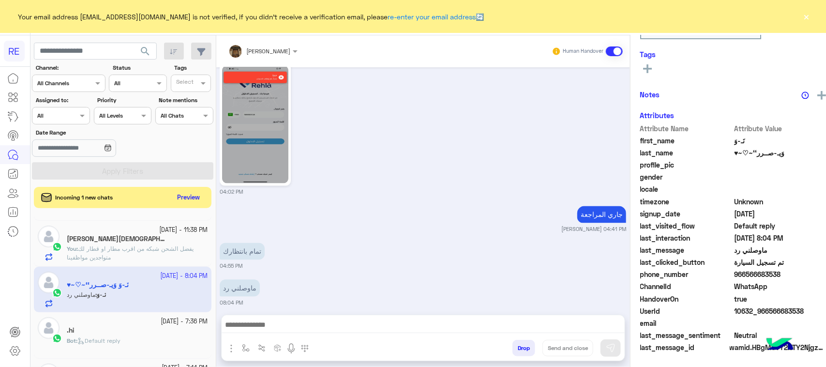
scroll to position [153, 0]
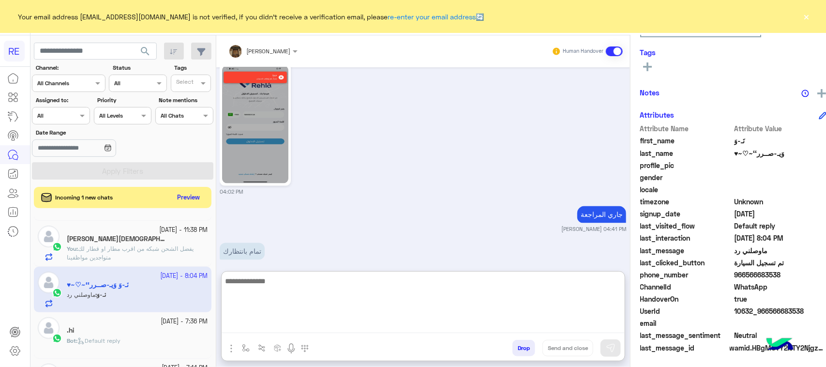
click at [288, 324] on textarea at bounding box center [423, 304] width 403 height 58
type textarea "**********"
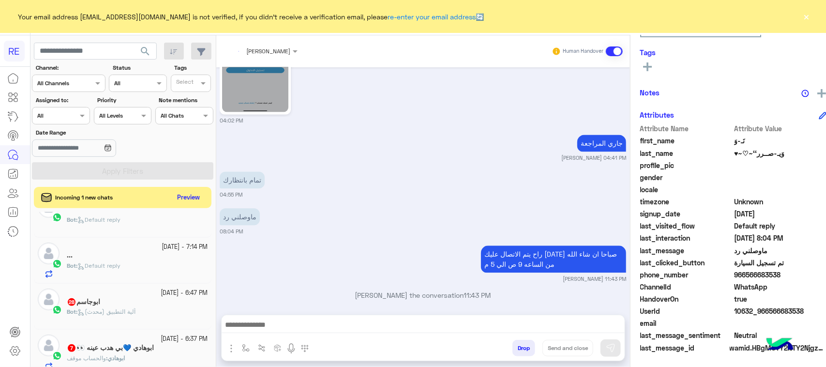
scroll to position [953, 0]
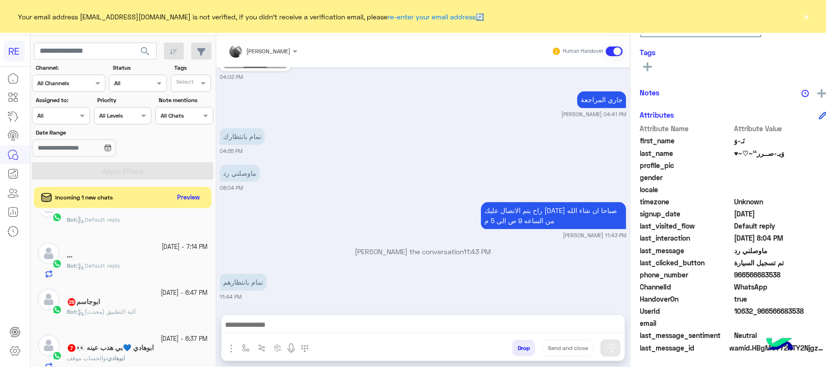
click at [432, 248] on div "[PERSON_NAME] the conversation 11:43 PM" at bounding box center [423, 254] width 406 height 17
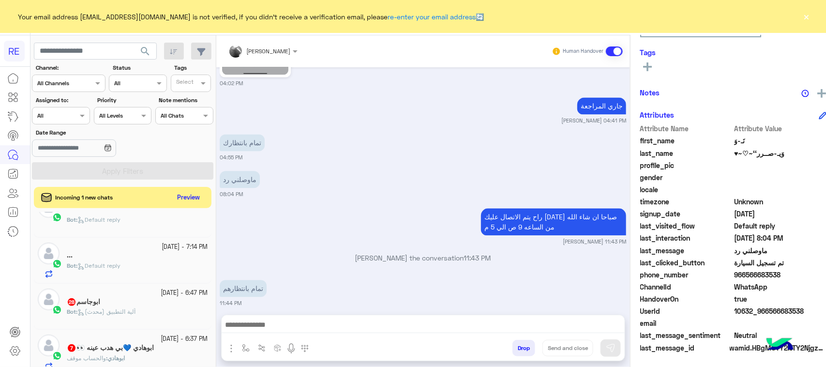
click at [107, 313] on span "آلية التطبيق (محدث)" at bounding box center [106, 311] width 58 height 7
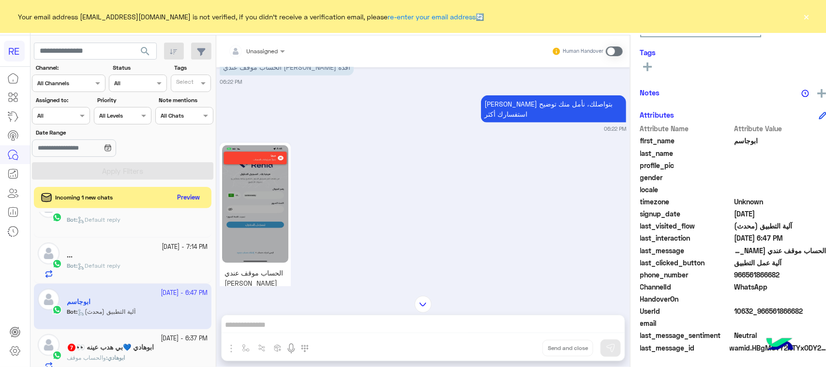
scroll to position [362, 0]
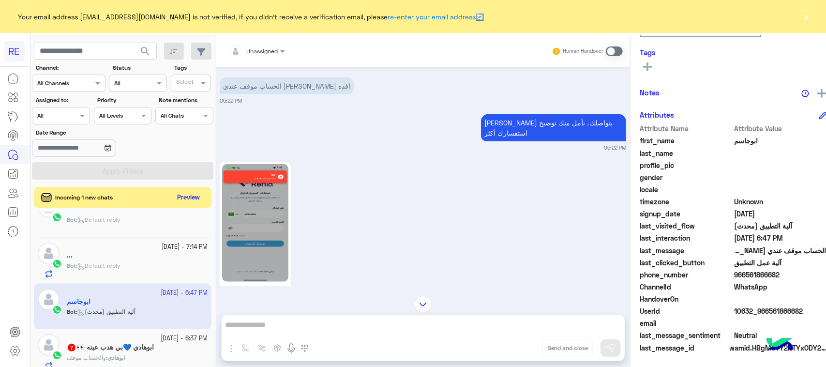
drag, startPoint x: 799, startPoint y: 315, endPoint x: 758, endPoint y: 310, distance: 41.0
click at [758, 310] on span "10632_966561866682" at bounding box center [780, 311] width 92 height 10
copy span "561866682"
click at [606, 48] on span at bounding box center [614, 51] width 17 height 10
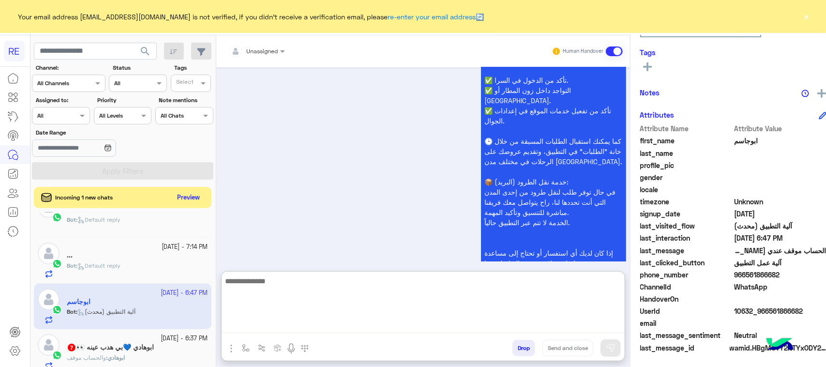
click at [306, 330] on textarea at bounding box center [423, 304] width 403 height 58
paste textarea "**********"
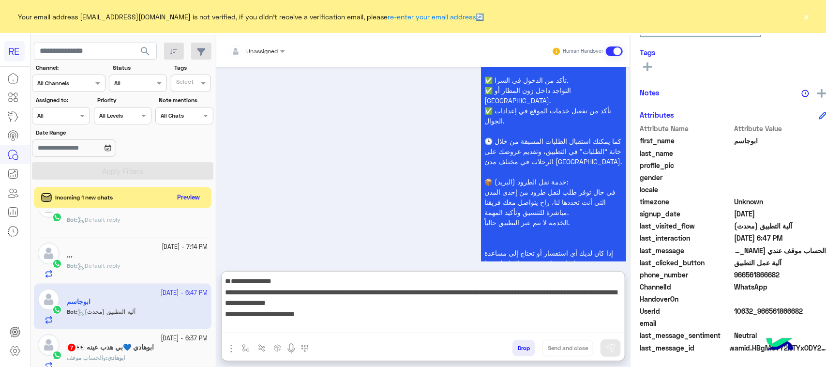
scroll to position [18, 0]
type textarea "**********"
click at [606, 352] on img at bounding box center [611, 348] width 10 height 10
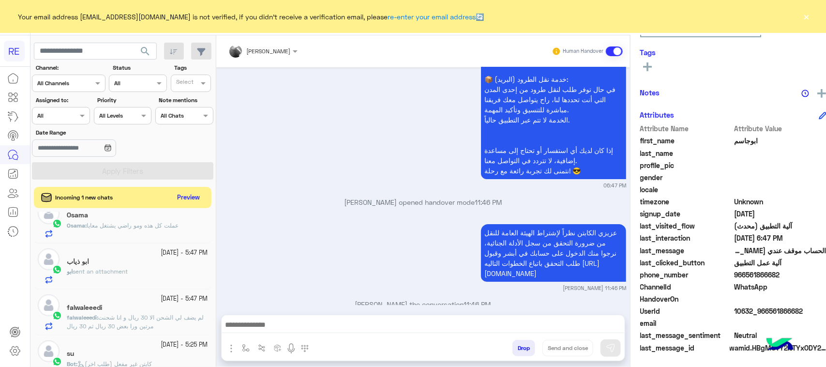
scroll to position [667, 0]
click at [157, 318] on span "لم يضف لي الشحن الا 30 ريال و انا شحنت مرتين ورا بعض 30 ريال ثم 30 ريال" at bounding box center [135, 318] width 137 height 16
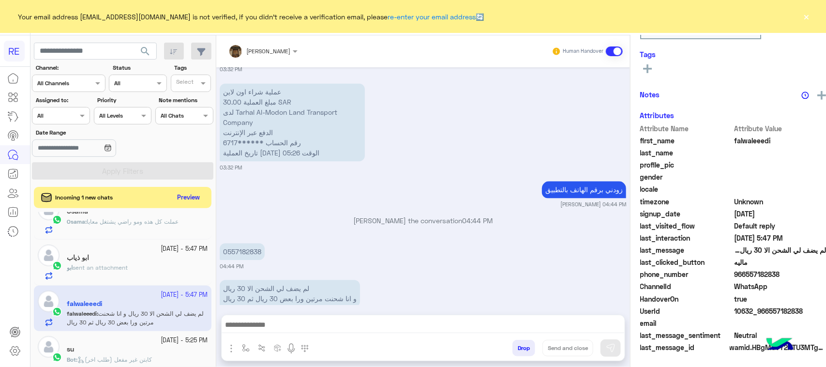
scroll to position [153, 0]
drag, startPoint x: 801, startPoint y: 312, endPoint x: 792, endPoint y: 311, distance: 9.3
click at [792, 311] on span "10632_966557182838" at bounding box center [780, 311] width 92 height 10
click at [436, 335] on div at bounding box center [423, 327] width 403 height 24
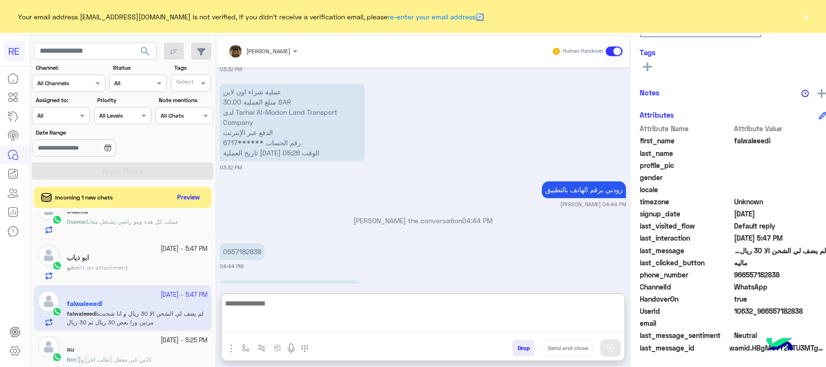
click at [429, 318] on textarea at bounding box center [423, 315] width 403 height 36
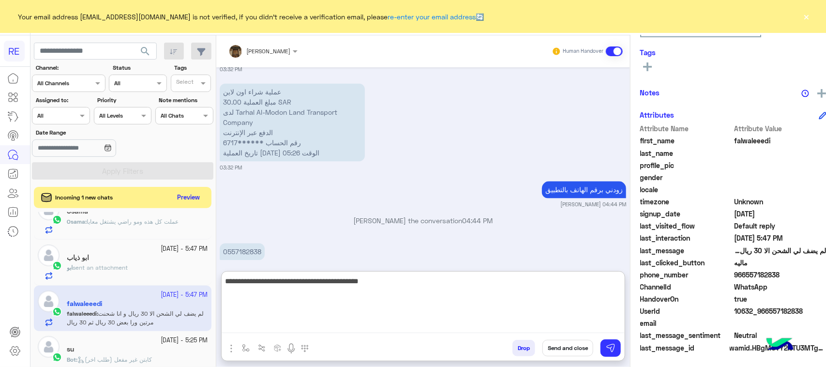
type textarea "**********"
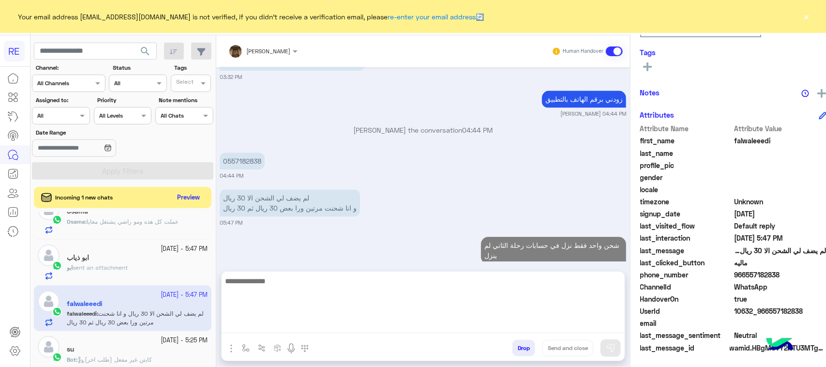
scroll to position [0, 0]
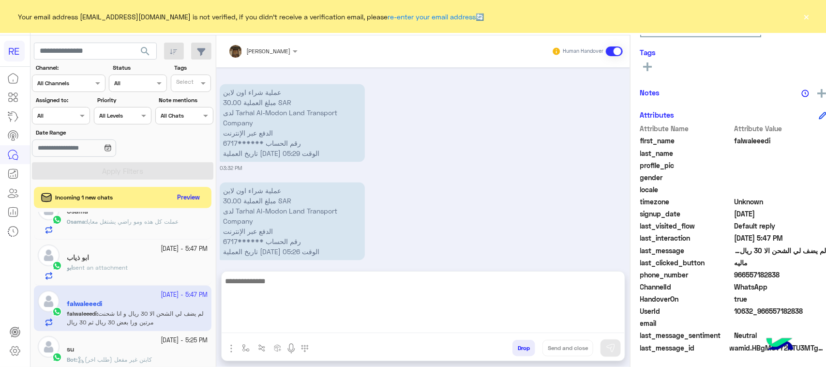
click at [142, 247] on div "[DATE] - 5:47 PM ابو ذياب ابو sent an attachment" at bounding box center [123, 263] width 178 height 46
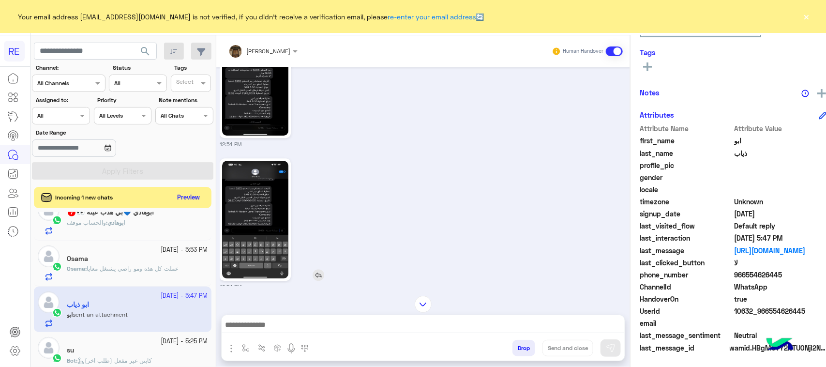
scroll to position [1055, 0]
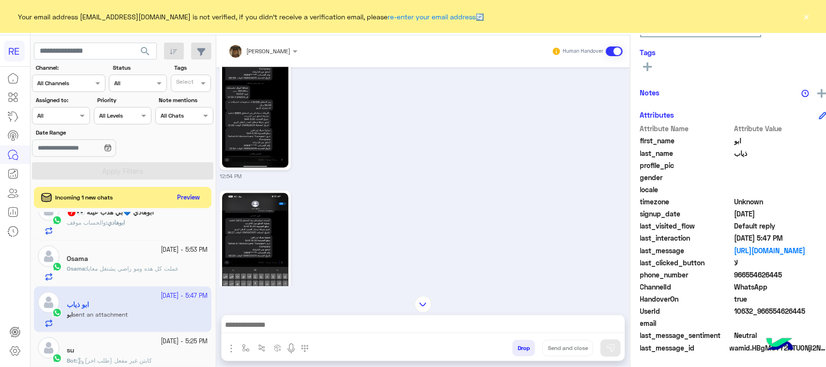
click at [248, 231] on img at bounding box center [255, 252] width 66 height 118
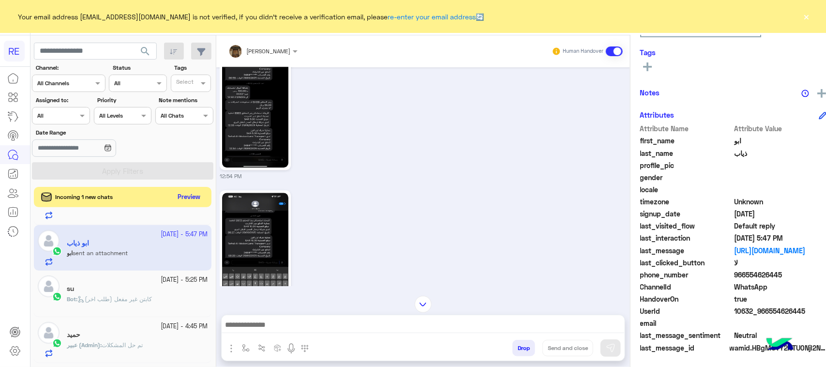
click at [187, 196] on button "Preview" at bounding box center [189, 197] width 30 height 13
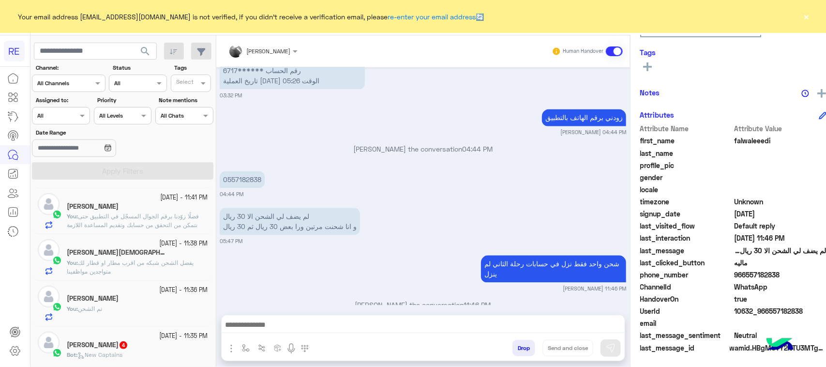
scroll to position [303, 0]
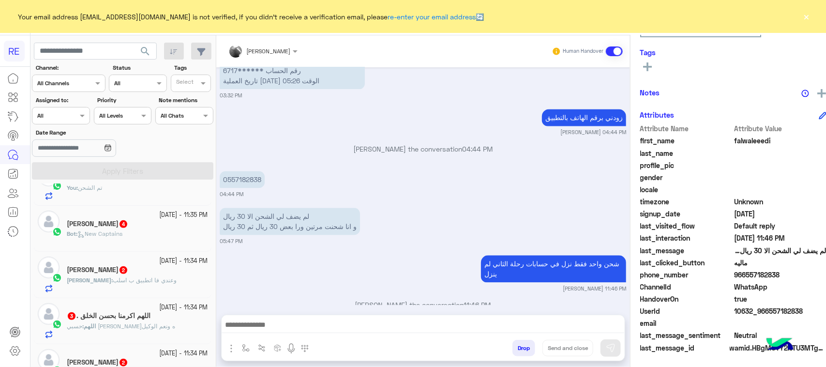
click at [123, 216] on div "[DATE] - 11:35 PM" at bounding box center [137, 214] width 141 height 9
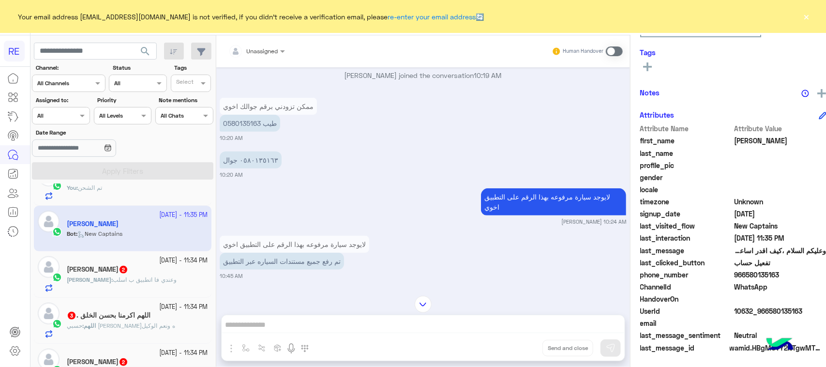
click at [220, 122] on p "طيب 0580135163" at bounding box center [250, 123] width 60 height 17
copy p "0580135163"
click at [606, 51] on span at bounding box center [614, 51] width 17 height 10
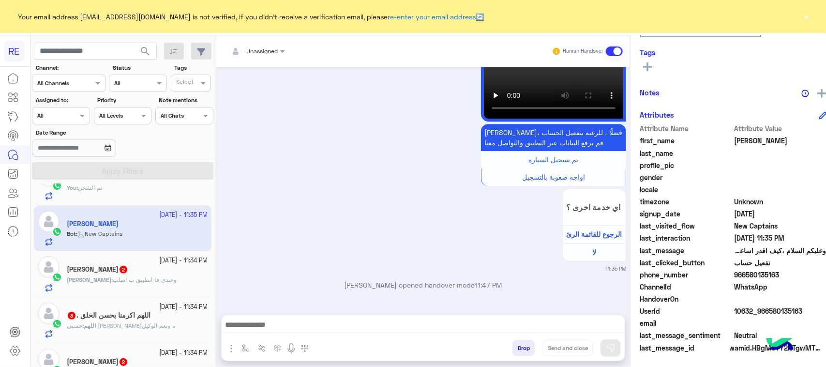
click at [302, 330] on textarea at bounding box center [423, 325] width 403 height 15
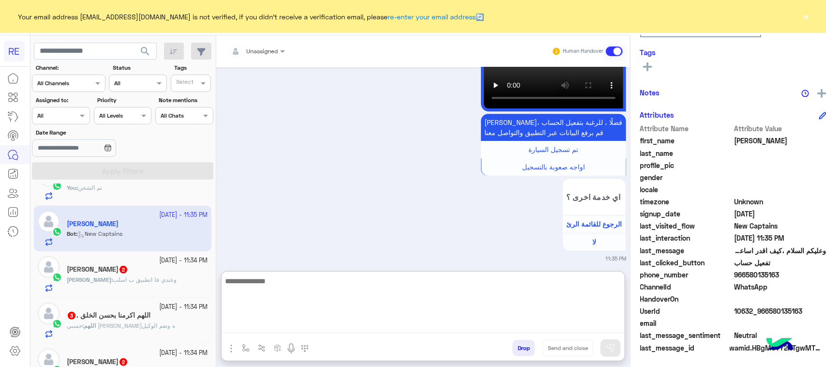
paste textarea "**********"
type textarea "**********"
click at [611, 346] on div "Drop Send and close" at bounding box center [470, 349] width 309 height 21
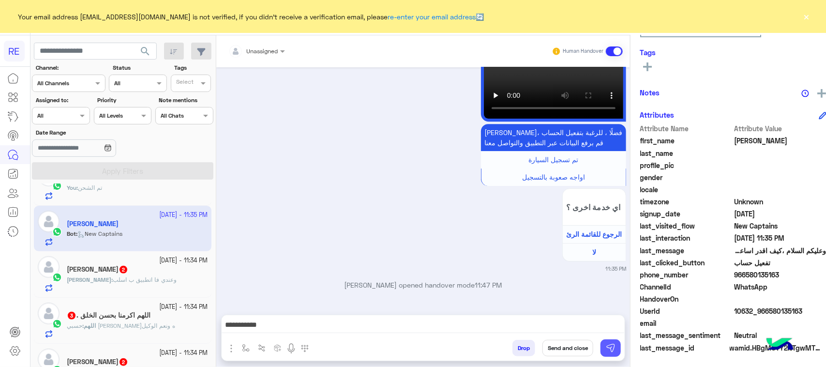
click at [606, 347] on img at bounding box center [611, 348] width 10 height 10
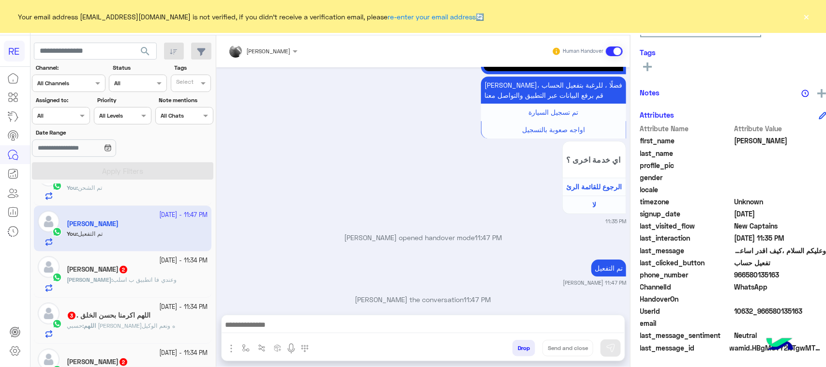
scroll to position [1426, 0]
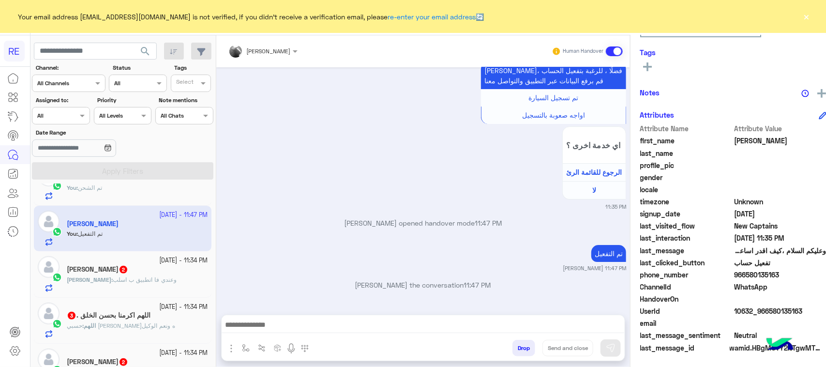
click at [111, 278] on span "[PERSON_NAME]" at bounding box center [89, 279] width 45 height 7
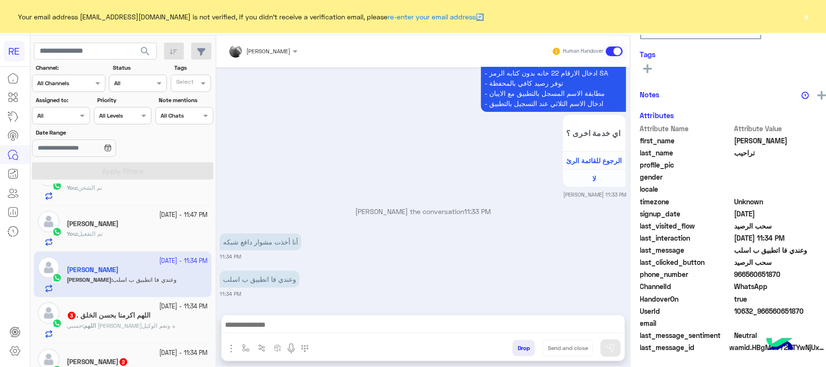
scroll to position [153, 0]
click at [274, 247] on p "أنا أخذت مشوار دافع شبكه" at bounding box center [261, 241] width 82 height 17
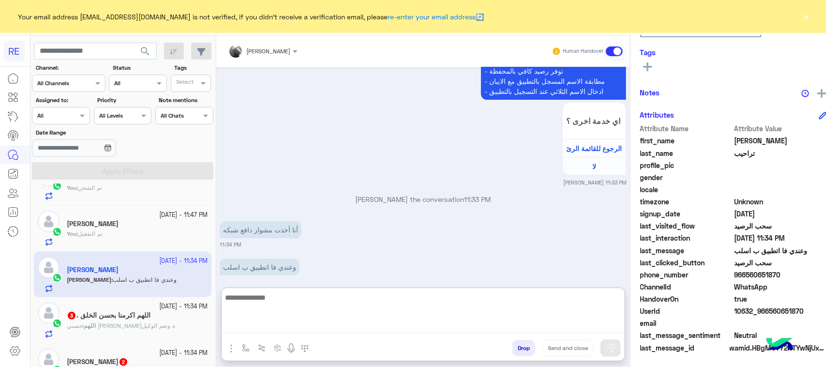
click at [291, 327] on textarea at bounding box center [423, 312] width 403 height 42
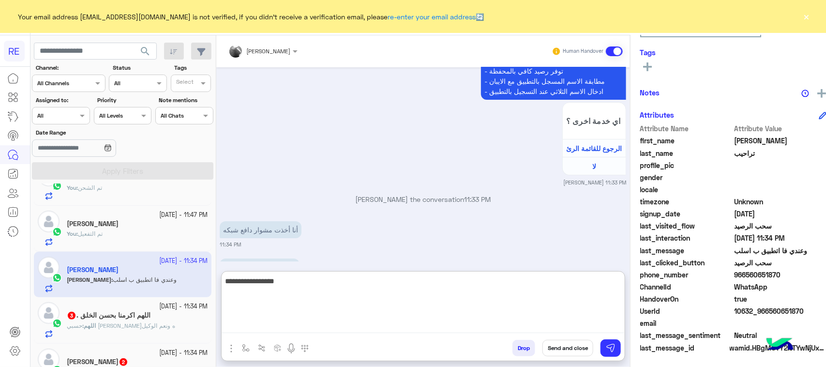
type textarea "**********"
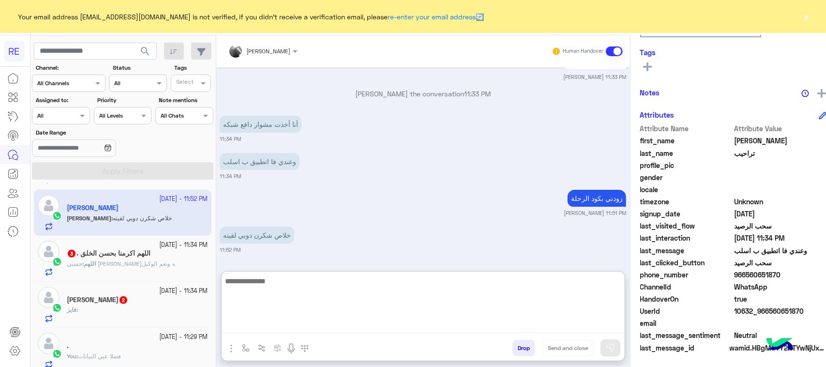
scroll to position [1576, 0]
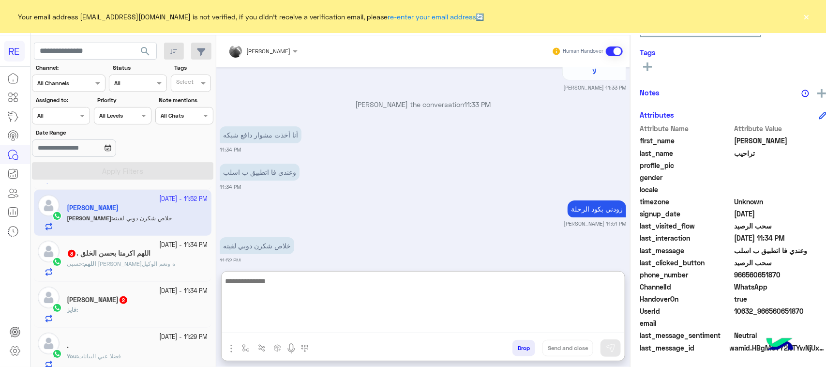
click at [160, 305] on div "[PERSON_NAME] 2" at bounding box center [137, 301] width 141 height 10
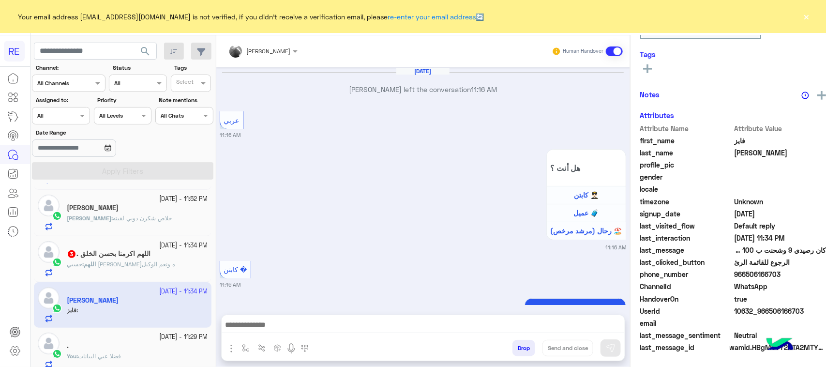
scroll to position [1163, 0]
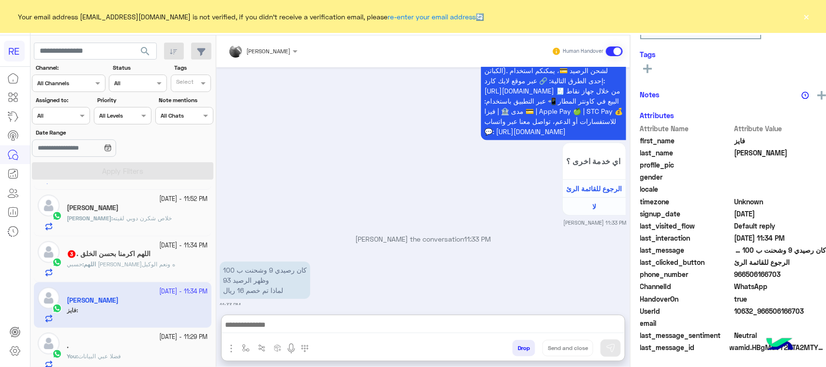
click at [329, 320] on textarea at bounding box center [423, 325] width 403 height 15
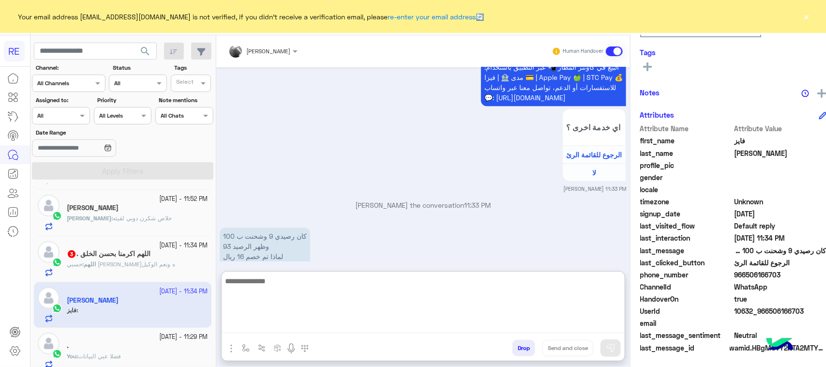
scroll to position [1206, 0]
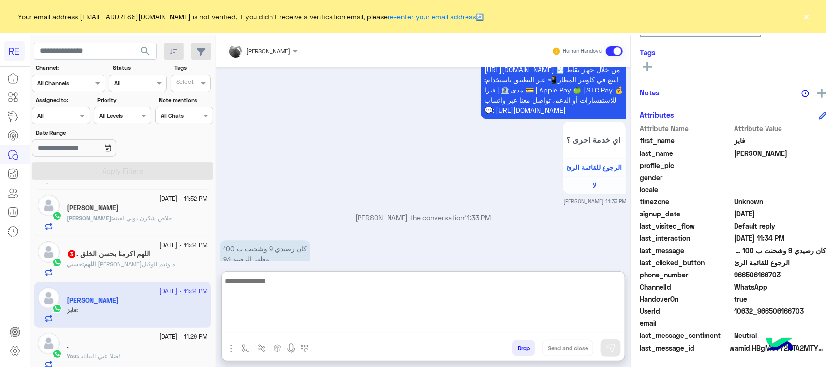
click at [251, 240] on p "كان رصيدي 9 وشحنت ب 100 وظهر الرصيد 93 لماذا تم خصم 16 ريال" at bounding box center [265, 258] width 90 height 37
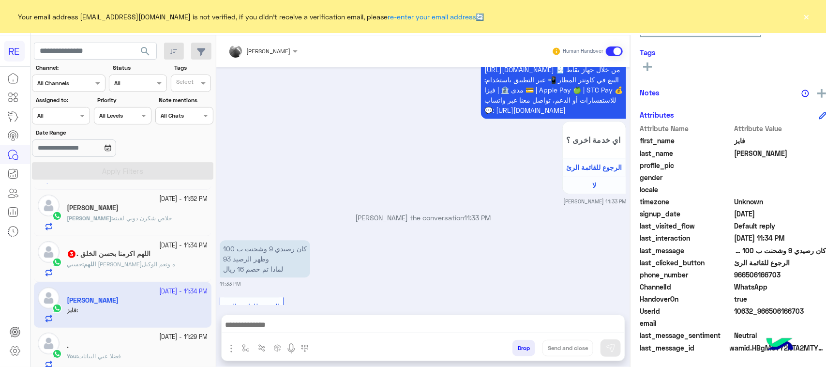
scroll to position [1163, 0]
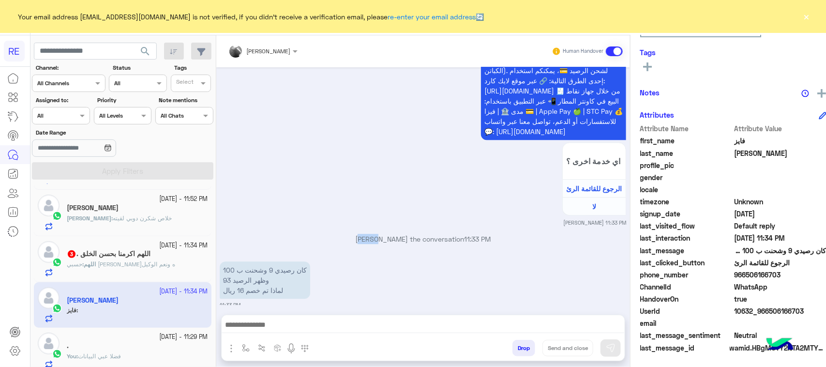
click at [251, 234] on p "[PERSON_NAME] the conversation 11:33 PM" at bounding box center [423, 239] width 406 height 10
click at [250, 261] on p "كان رصيدي 9 وشحنت ب 100 وظهر الرصيد 93 لماذا تم خصم 16 ريال" at bounding box center [265, 279] width 90 height 37
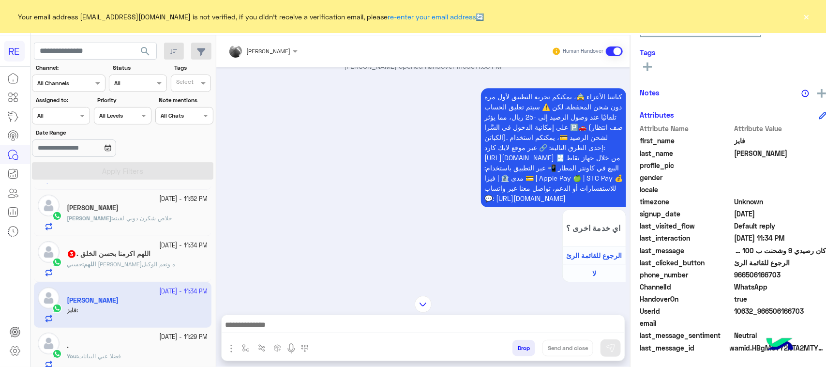
scroll to position [1102, 0]
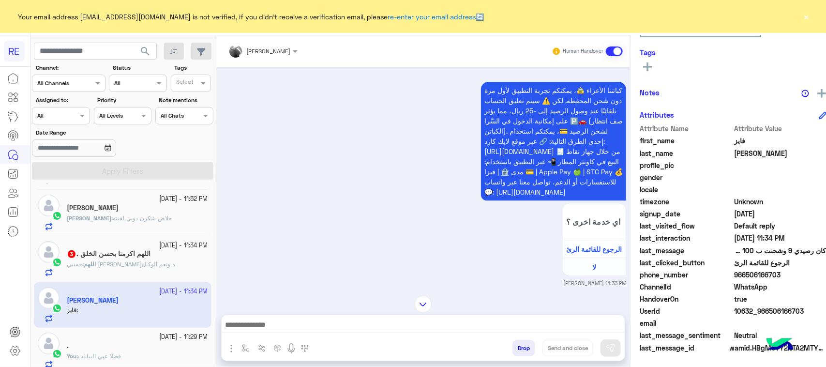
drag, startPoint x: 796, startPoint y: 315, endPoint x: 757, endPoint y: 311, distance: 39.0
click at [757, 311] on div "UserId 10632_966506166703" at bounding box center [733, 312] width 186 height 12
copy span "506166703"
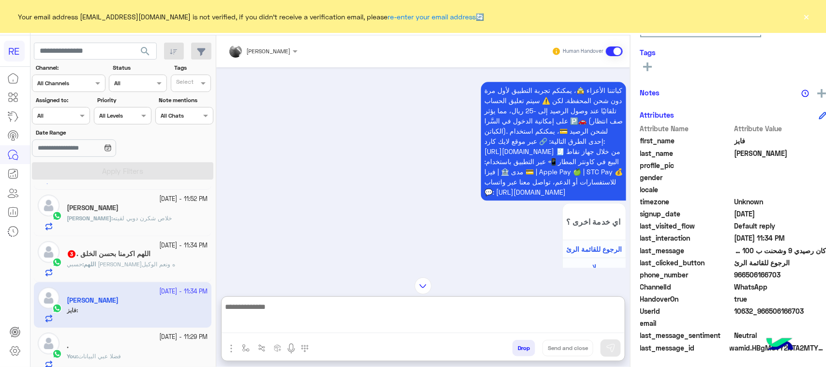
click at [292, 332] on textarea at bounding box center [423, 316] width 403 height 32
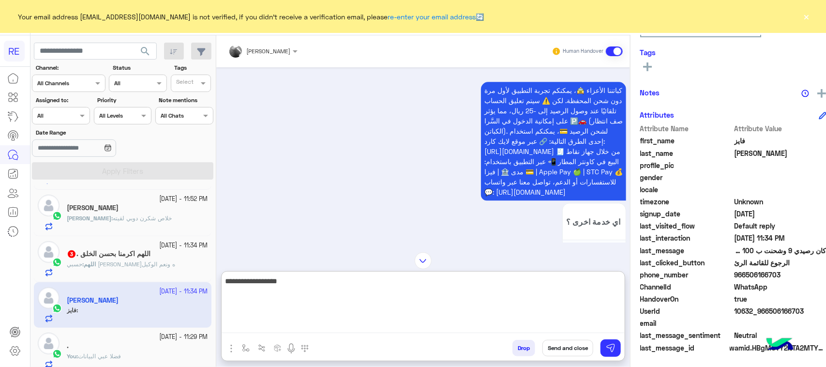
paste textarea "********"
type textarea "**********"
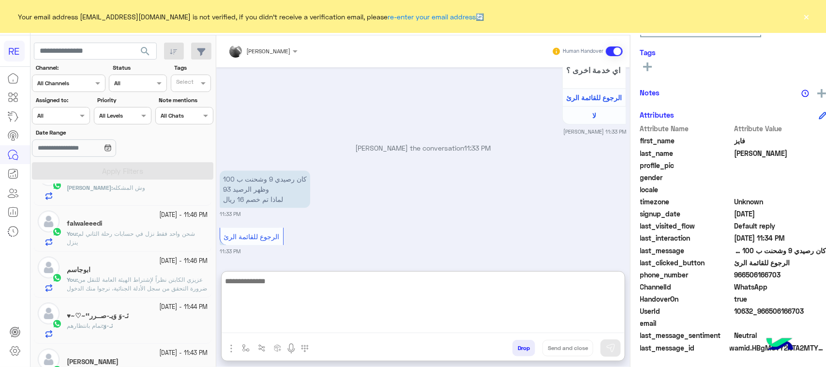
scroll to position [0, 0]
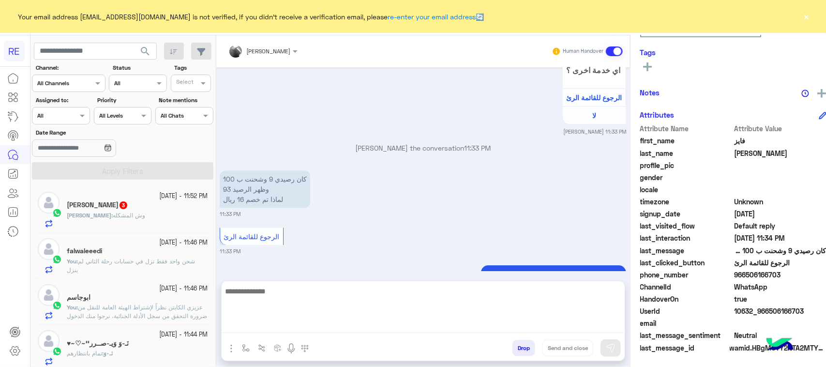
click at [103, 222] on div "[PERSON_NAME] : وش المشكله" at bounding box center [137, 219] width 141 height 17
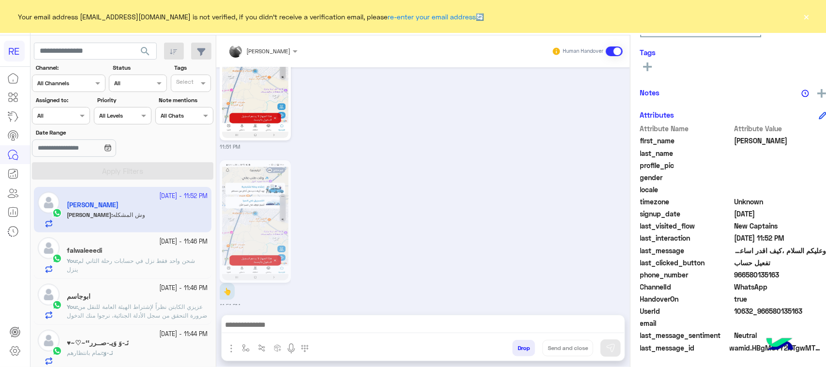
scroll to position [1389, 0]
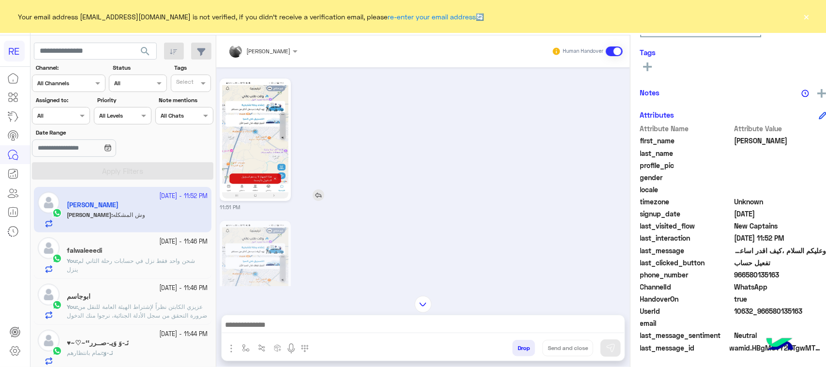
click at [274, 183] on img at bounding box center [255, 140] width 66 height 118
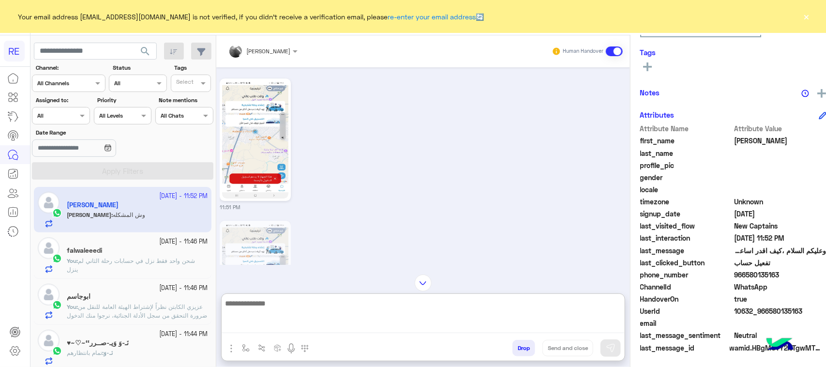
click at [315, 331] on textarea at bounding box center [423, 315] width 403 height 36
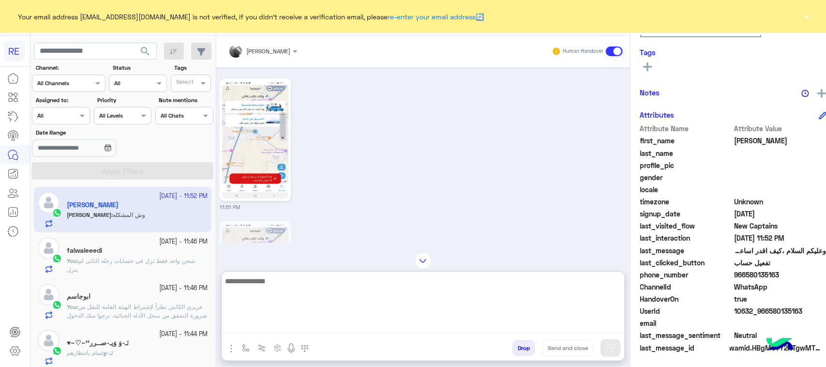
drag, startPoint x: 315, startPoint y: 332, endPoint x: 313, endPoint y: 327, distance: 5.5
paste textarea "**********"
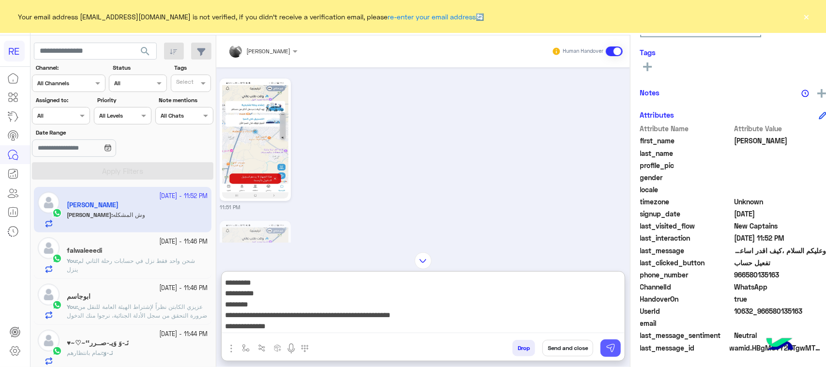
type textarea "**********"
click at [607, 342] on button at bounding box center [610, 347] width 20 height 17
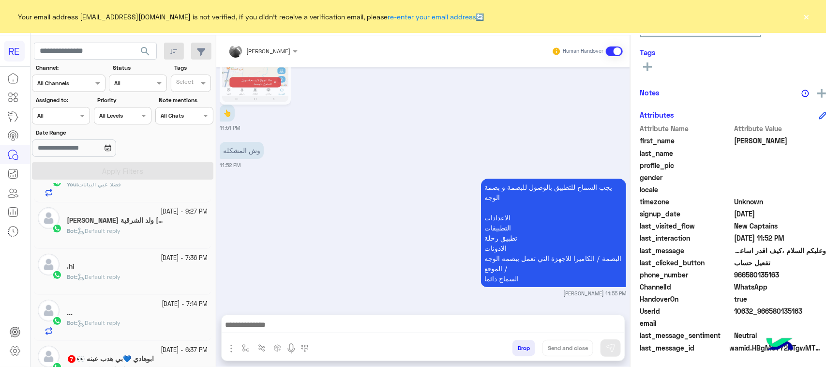
scroll to position [544, 0]
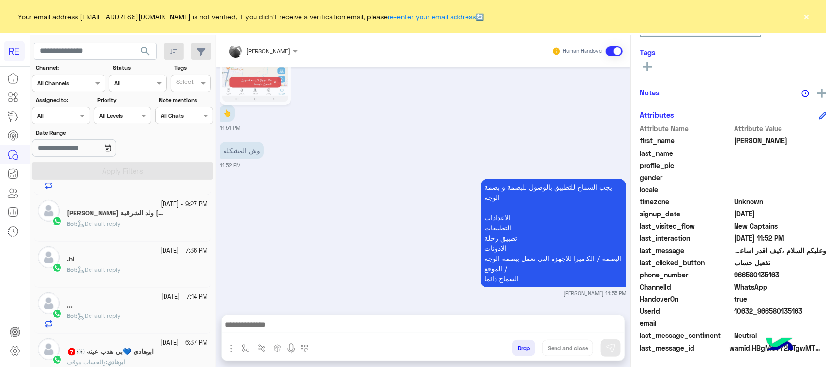
click at [141, 270] on div "Bot : Default reply" at bounding box center [137, 273] width 141 height 17
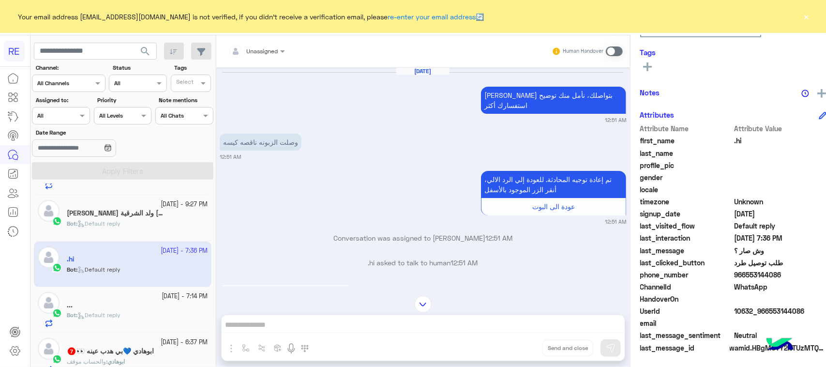
scroll to position [995, 0]
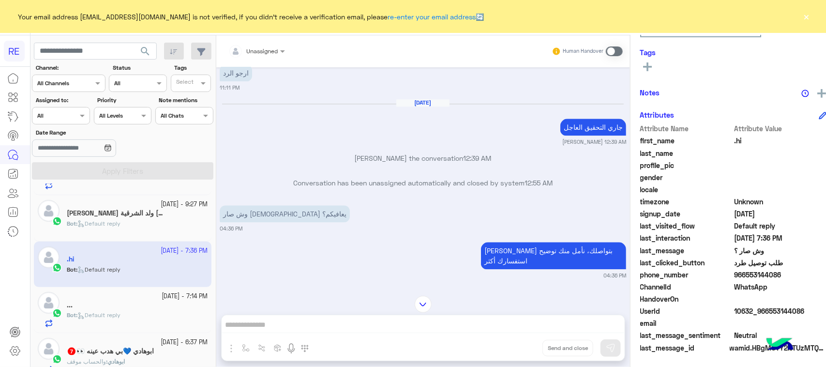
click at [93, 318] on span "Default reply" at bounding box center [98, 314] width 43 height 7
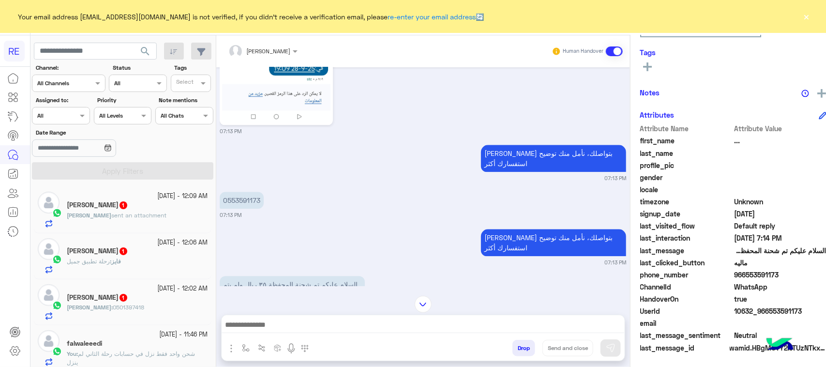
click at [135, 265] on div "فايز : رحلة تطبيق جميل" at bounding box center [137, 265] width 141 height 17
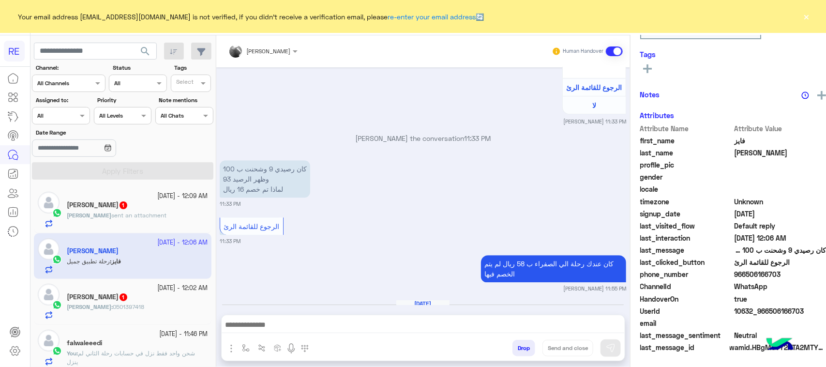
scroll to position [153, 0]
click at [140, 211] on span "sent an attachment" at bounding box center [138, 214] width 55 height 7
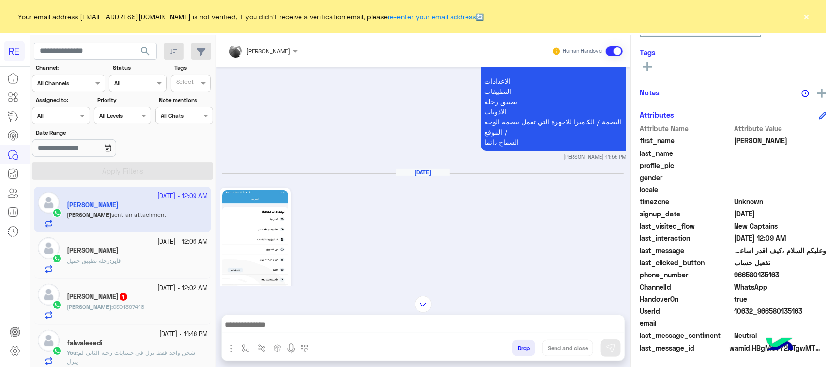
scroll to position [1739, 0]
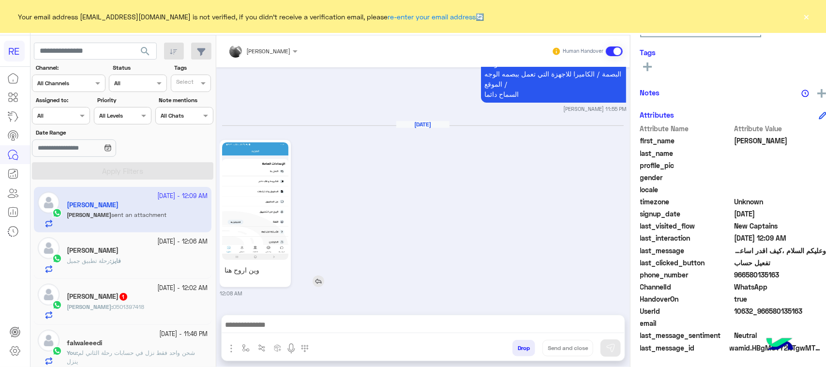
click at [237, 206] on img at bounding box center [255, 201] width 66 height 118
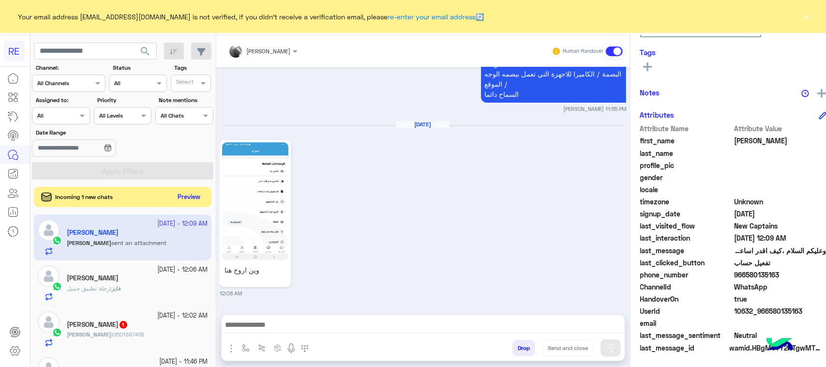
click at [174, 200] on button "Preview" at bounding box center [189, 197] width 30 height 13
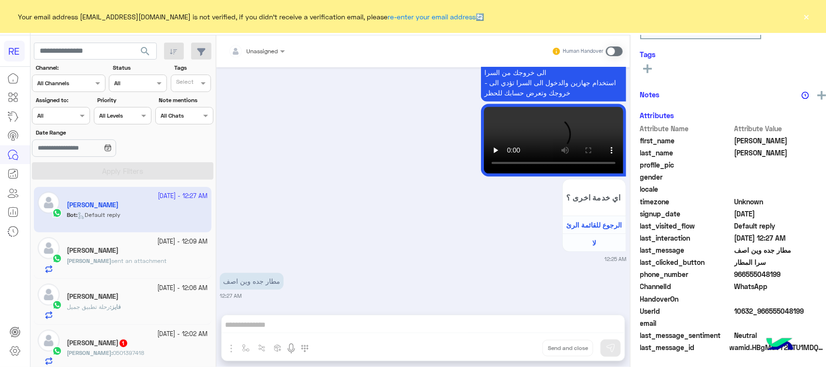
scroll to position [153, 0]
click at [146, 305] on div "فايز : رحلة تطبيق جميل" at bounding box center [137, 310] width 141 height 17
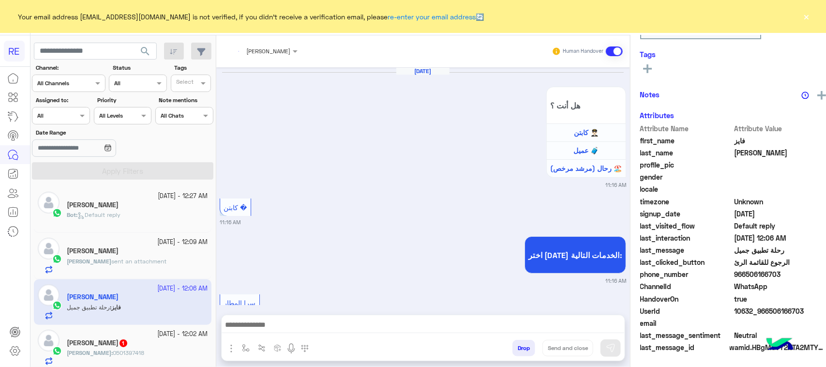
scroll to position [1201, 0]
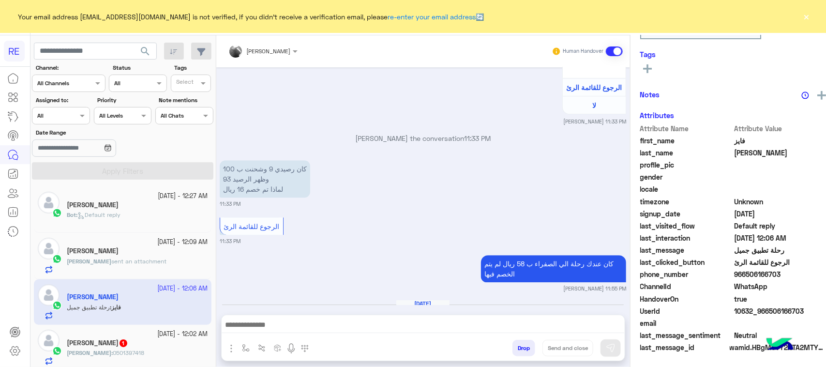
click at [148, 339] on div "[PERSON_NAME] 1" at bounding box center [137, 344] width 141 height 10
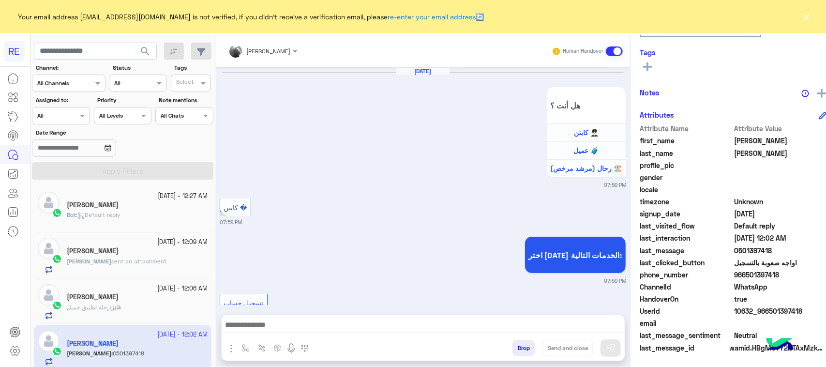
scroll to position [1750, 0]
